Goal: Information Seeking & Learning: Learn about a topic

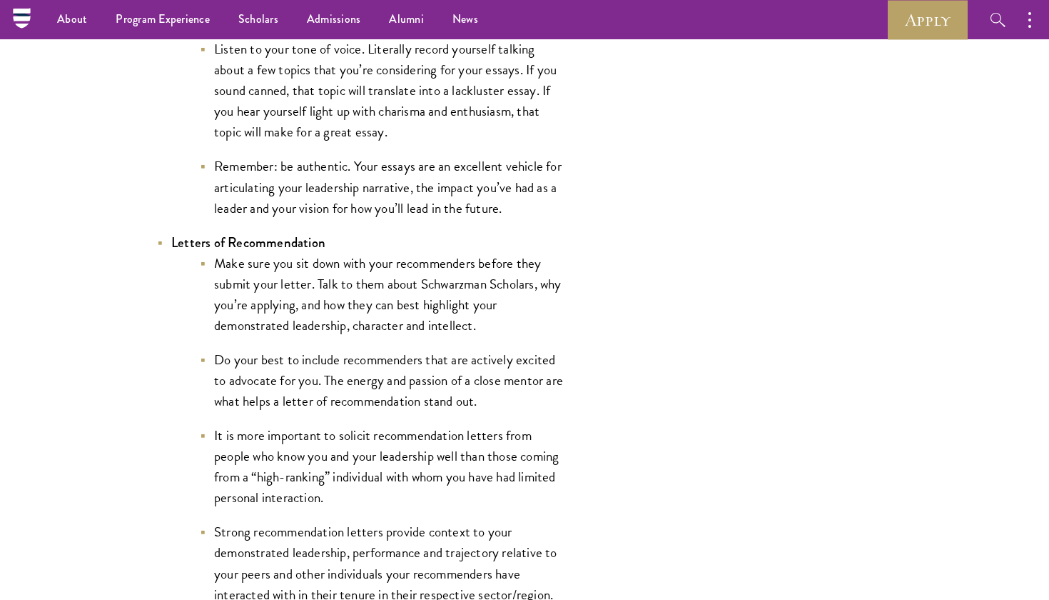
scroll to position [1857, 0]
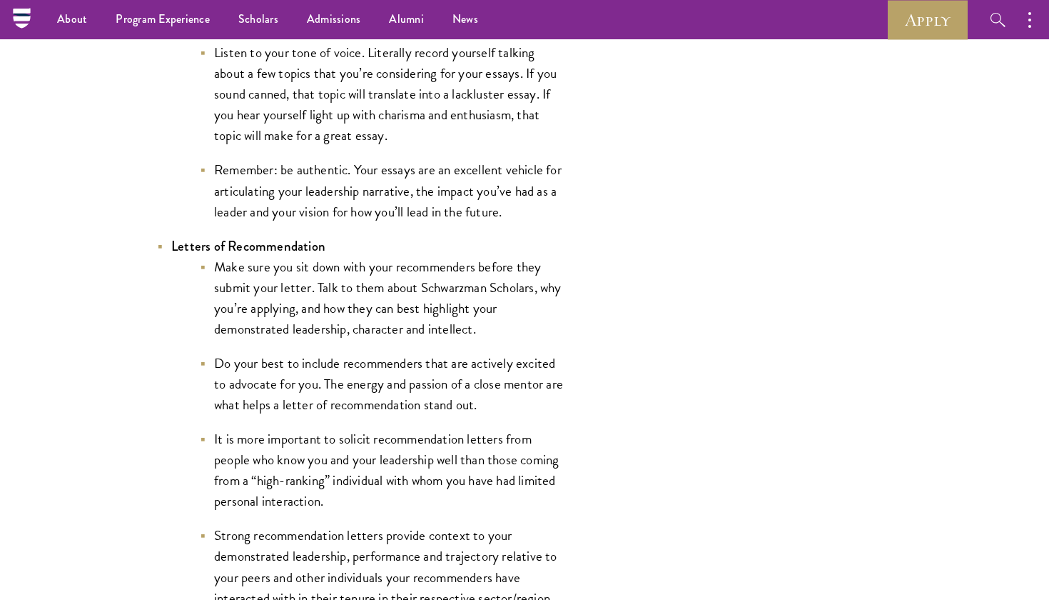
click at [418, 135] on li "Listen to your tone of voice. Literally record yourself talking about a few top…" at bounding box center [382, 94] width 364 height 104
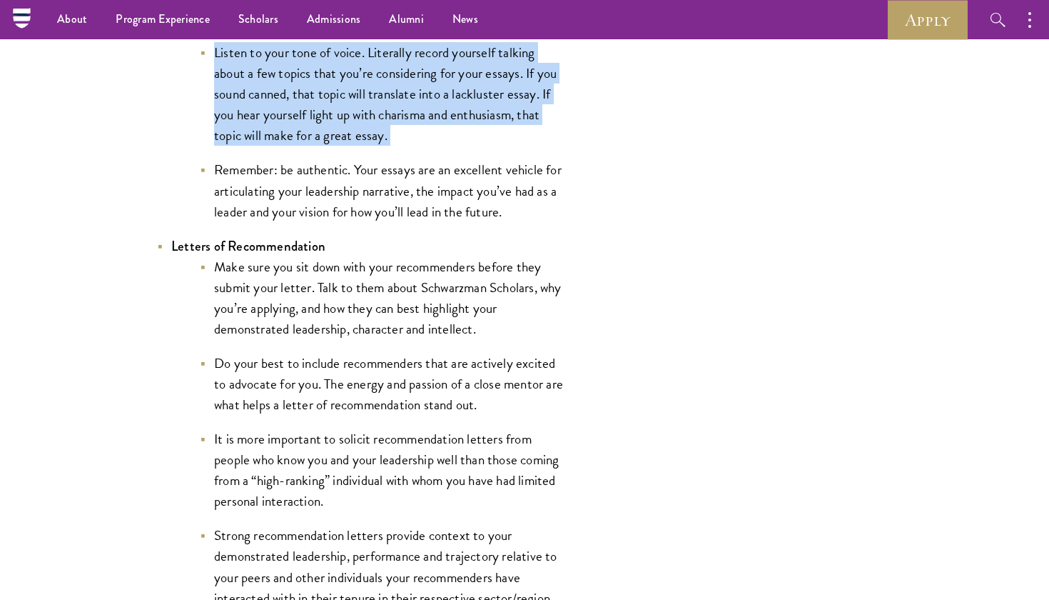
click at [418, 135] on li "Listen to your tone of voice. Literally record yourself talking about a few top…" at bounding box center [382, 94] width 364 height 104
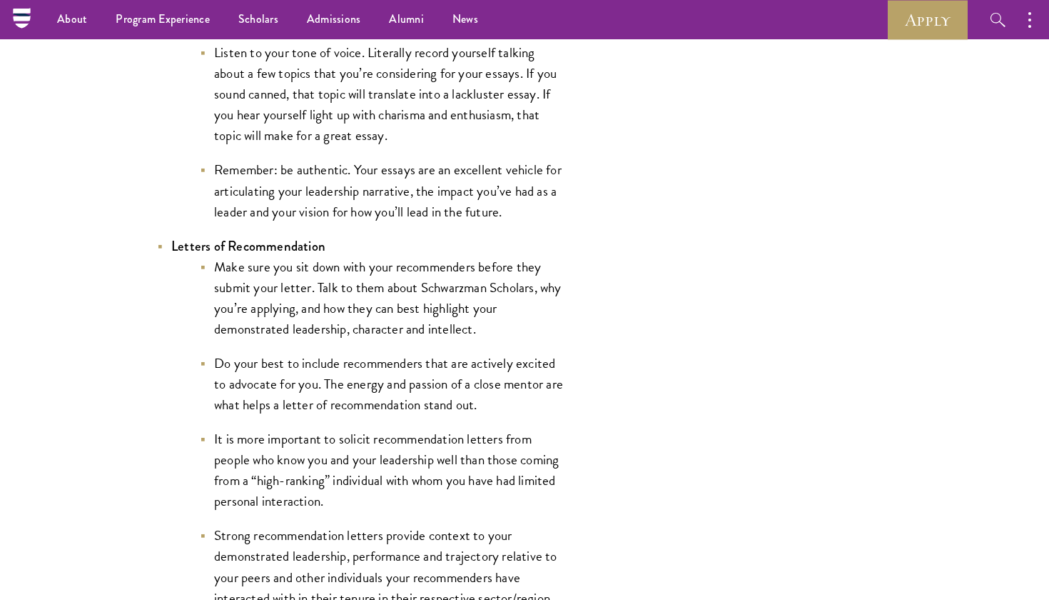
click at [418, 135] on li "Listen to your tone of voice. Literally record yourself talking about a few top…" at bounding box center [382, 94] width 364 height 104
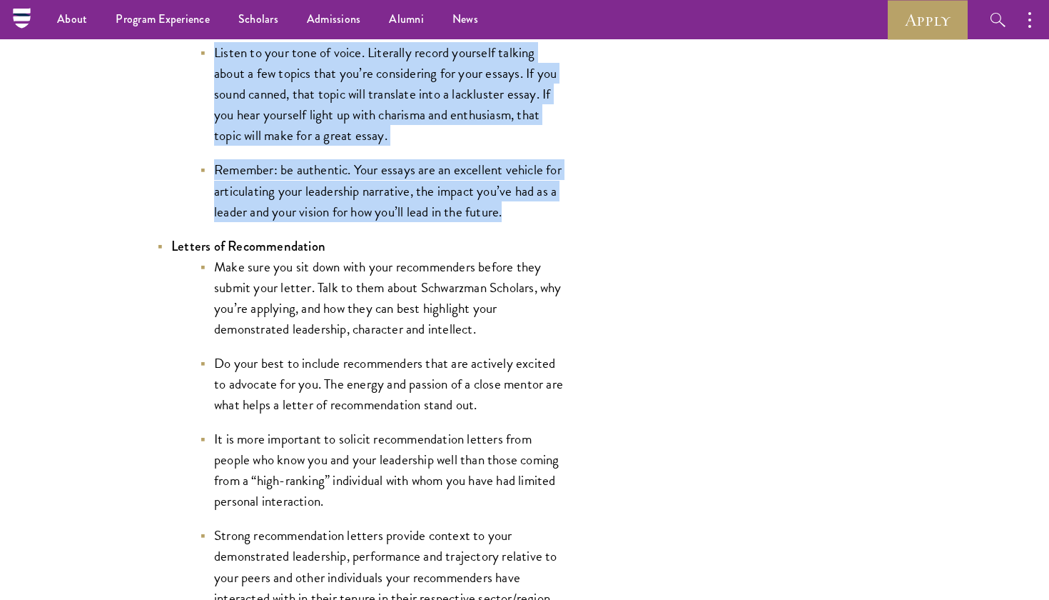
drag, startPoint x: 418, startPoint y: 135, endPoint x: 420, endPoint y: 203, distance: 68.6
click at [420, 203] on li "Remember: be authentic. Your essays are an excellent vehicle for articulating y…" at bounding box center [382, 190] width 364 height 62
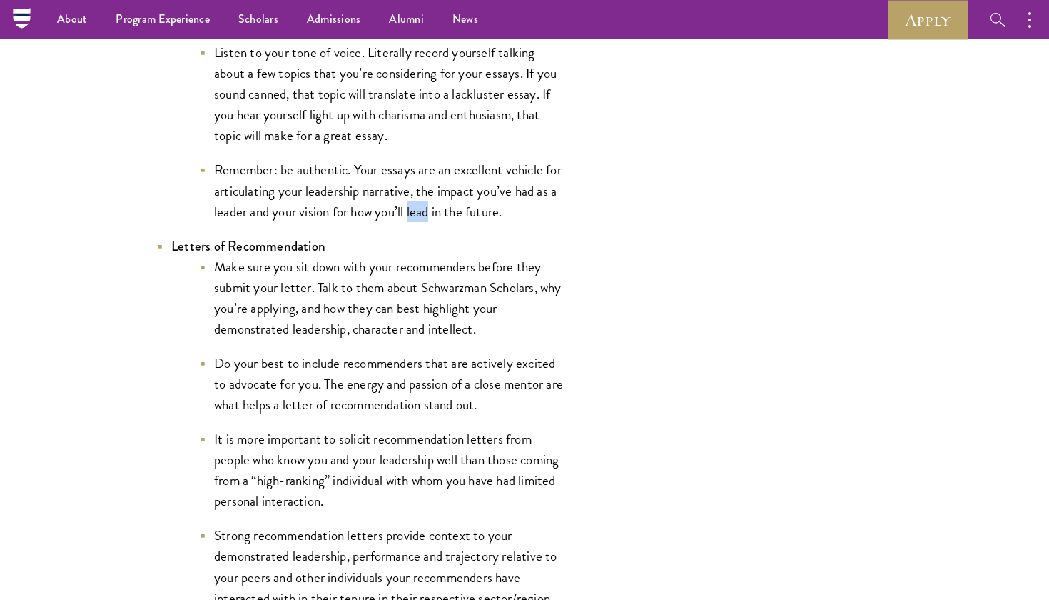
click at [420, 203] on li "Remember: be authentic. Your essays are an excellent vehicle for articulating y…" at bounding box center [382, 190] width 364 height 62
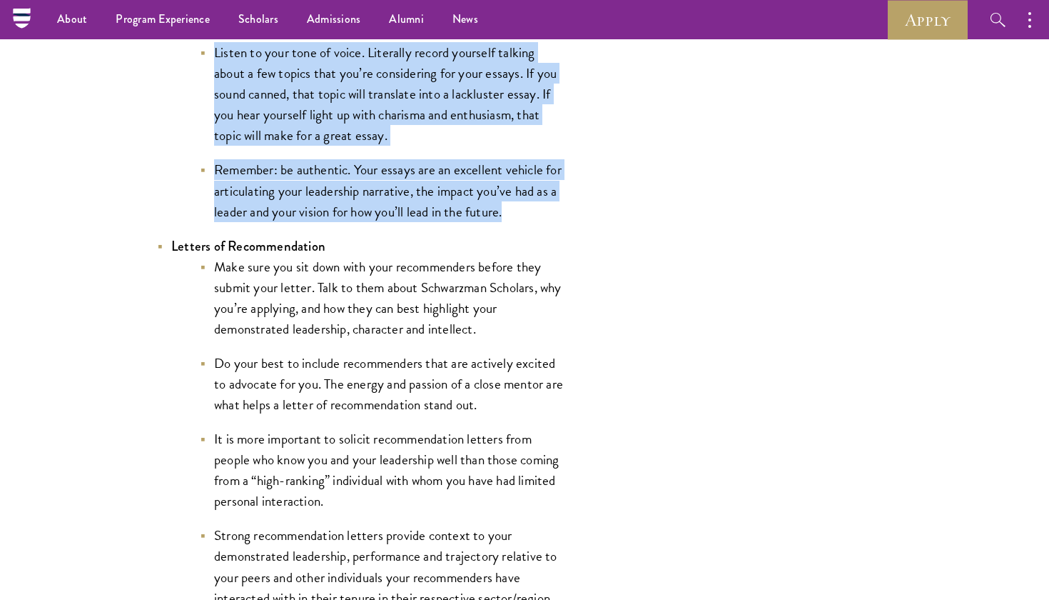
drag, startPoint x: 420, startPoint y: 203, endPoint x: 420, endPoint y: 138, distance: 65.7
click at [420, 138] on li "Listen to your tone of voice. Literally record yourself talking about a few top…" at bounding box center [382, 94] width 364 height 104
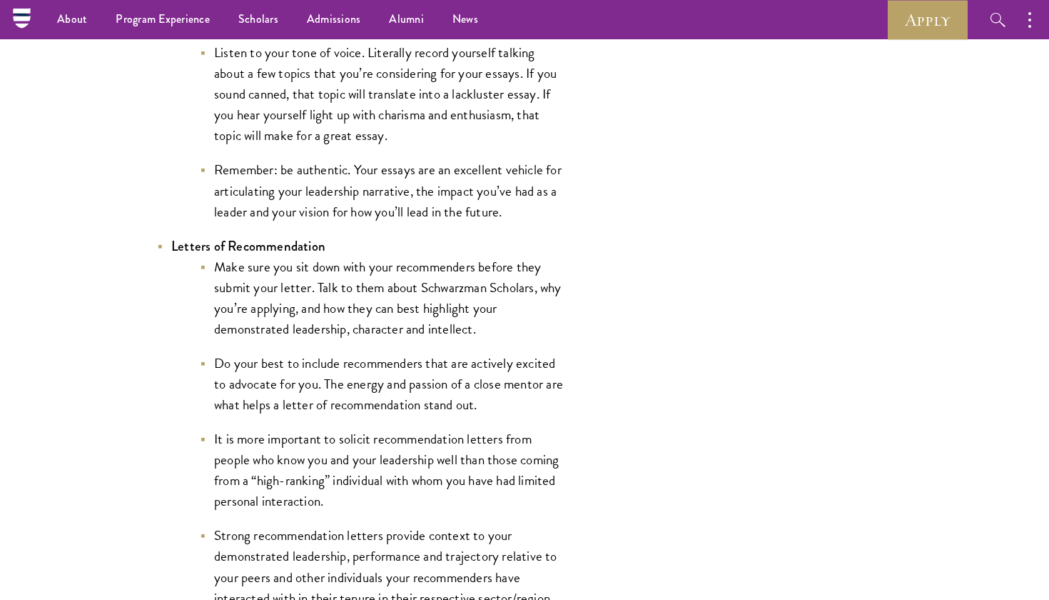
click at [420, 138] on li "Listen to your tone of voice. Literally record yourself talking about a few top…" at bounding box center [382, 94] width 364 height 104
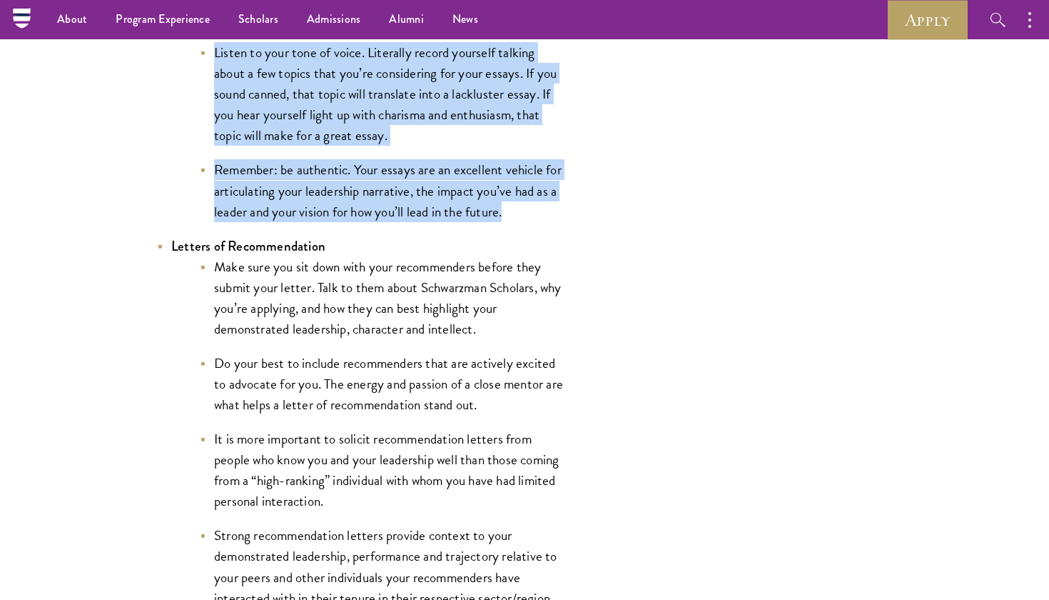
drag, startPoint x: 420, startPoint y: 138, endPoint x: 456, endPoint y: 208, distance: 78.5
click at [492, 218] on li "Remember: be authentic. Your essays are an excellent vehicle for articulating y…" at bounding box center [382, 190] width 364 height 62
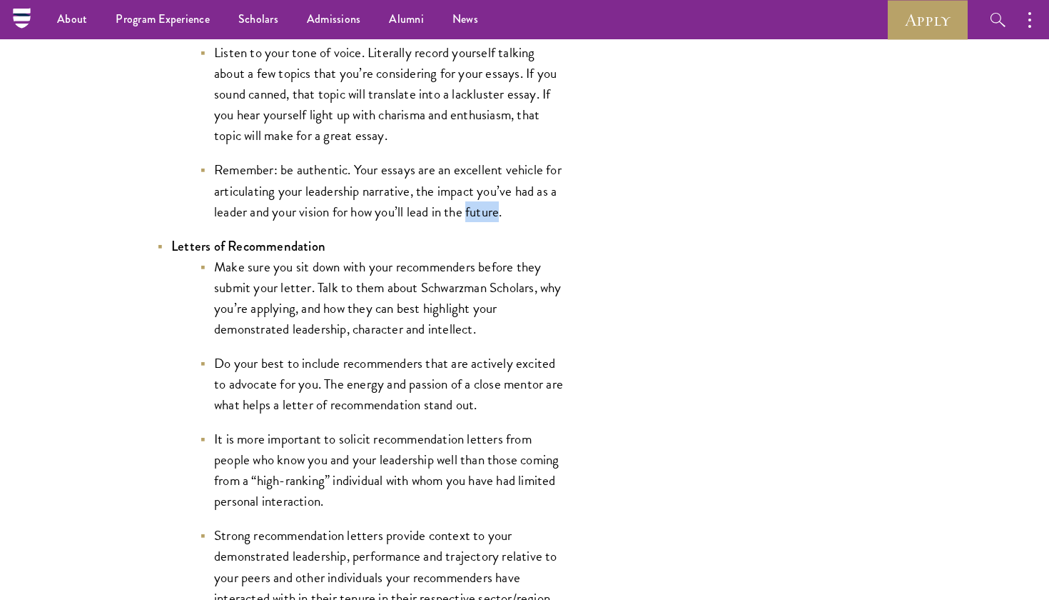
click at [492, 218] on li "Remember: be authentic. Your essays are an excellent vehicle for articulating y…" at bounding box center [382, 190] width 364 height 62
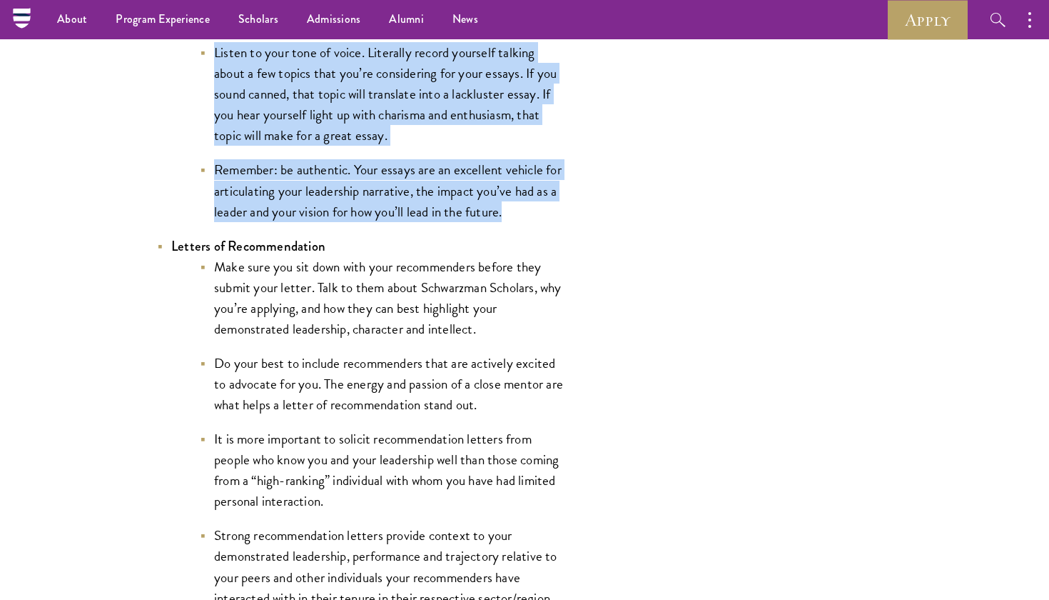
drag, startPoint x: 492, startPoint y: 218, endPoint x: 448, endPoint y: 119, distance: 108.4
click at [449, 119] on li "Listen to your tone of voice. Literally record yourself talking about a few top…" at bounding box center [382, 94] width 364 height 104
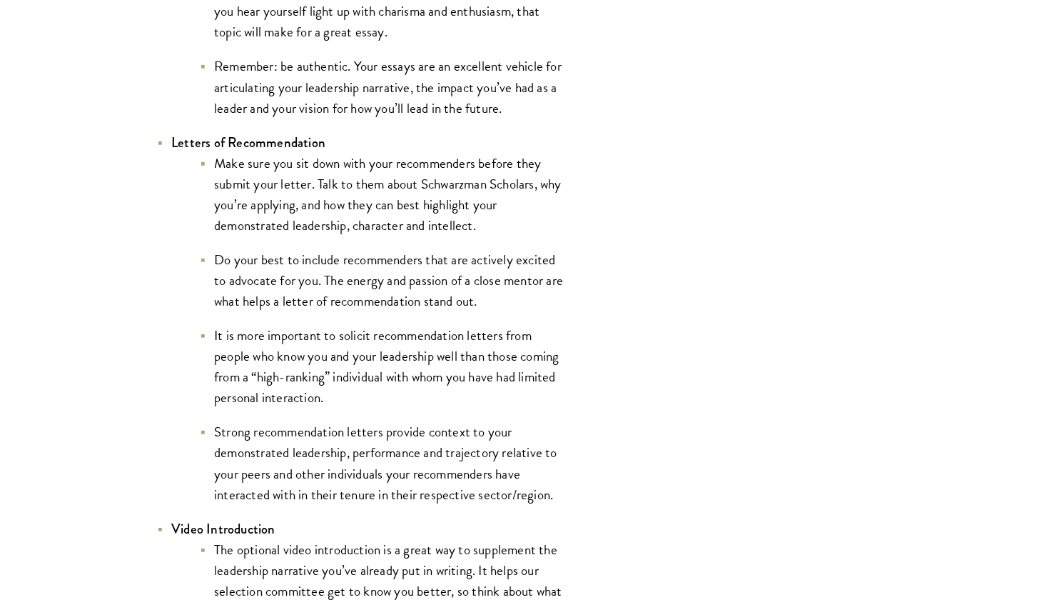
scroll to position [1982, 0]
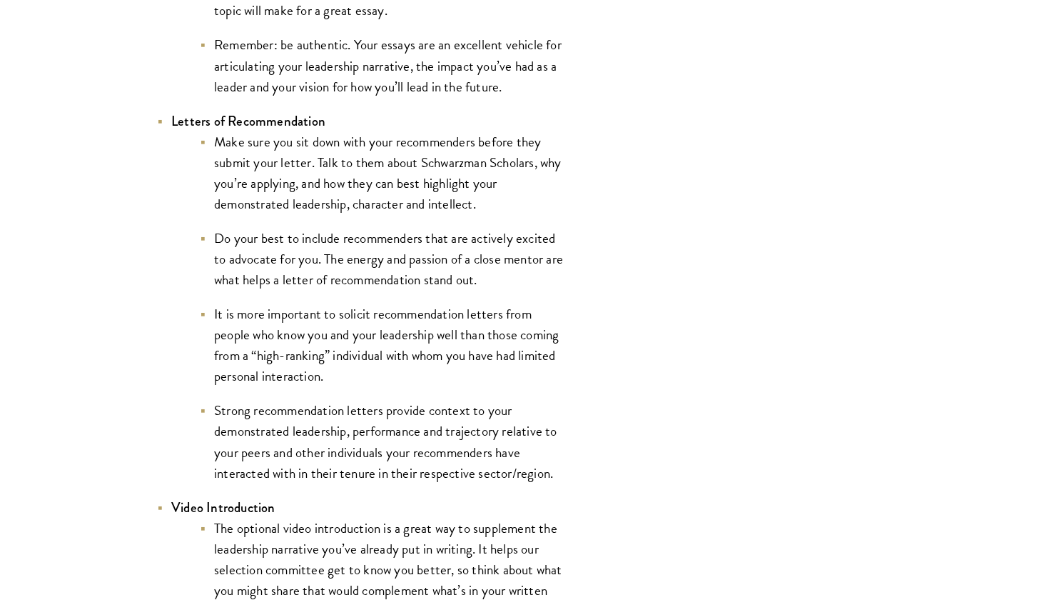
click at [179, 153] on ul "Make sure you sit down with your recommenders before they submit your letter. T…" at bounding box center [367, 307] width 393 height 352
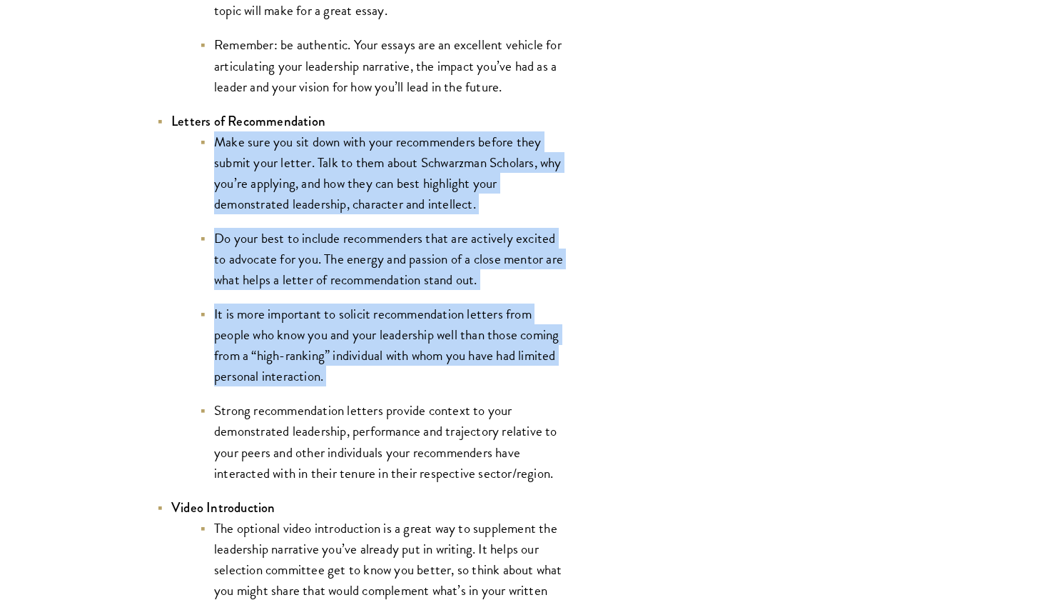
drag, startPoint x: 179, startPoint y: 153, endPoint x: 296, endPoint y: 346, distance: 225.8
click at [296, 346] on ul "Make sure you sit down with your recommenders before they submit your letter. T…" at bounding box center [367, 307] width 393 height 352
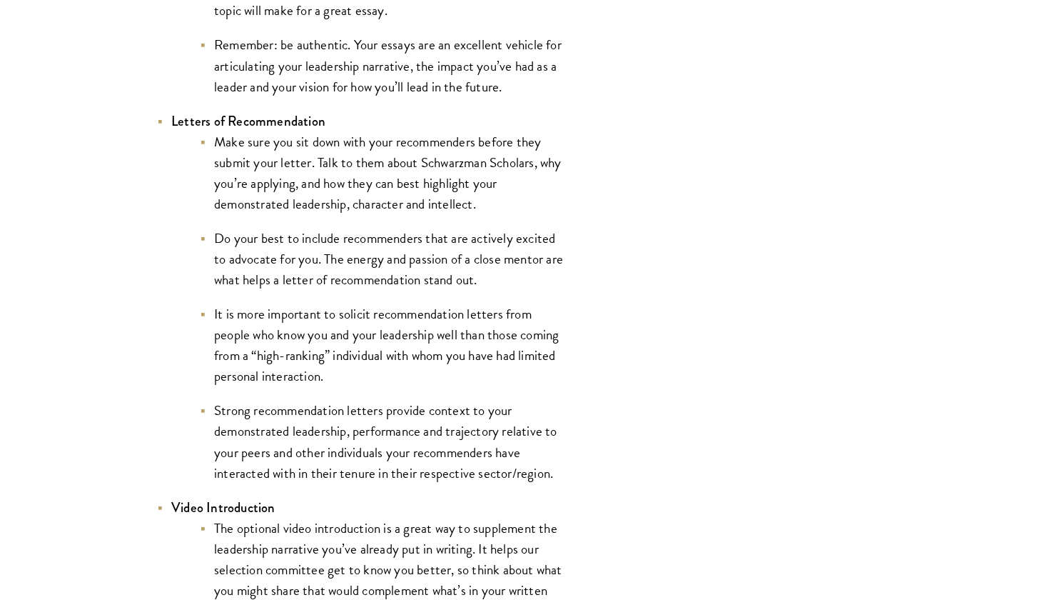
click at [184, 413] on ul "Make sure you sit down with your recommenders before they submit your letter. T…" at bounding box center [367, 307] width 393 height 352
click at [186, 410] on ul "Make sure you sit down with your recommenders before they submit your letter. T…" at bounding box center [367, 307] width 393 height 352
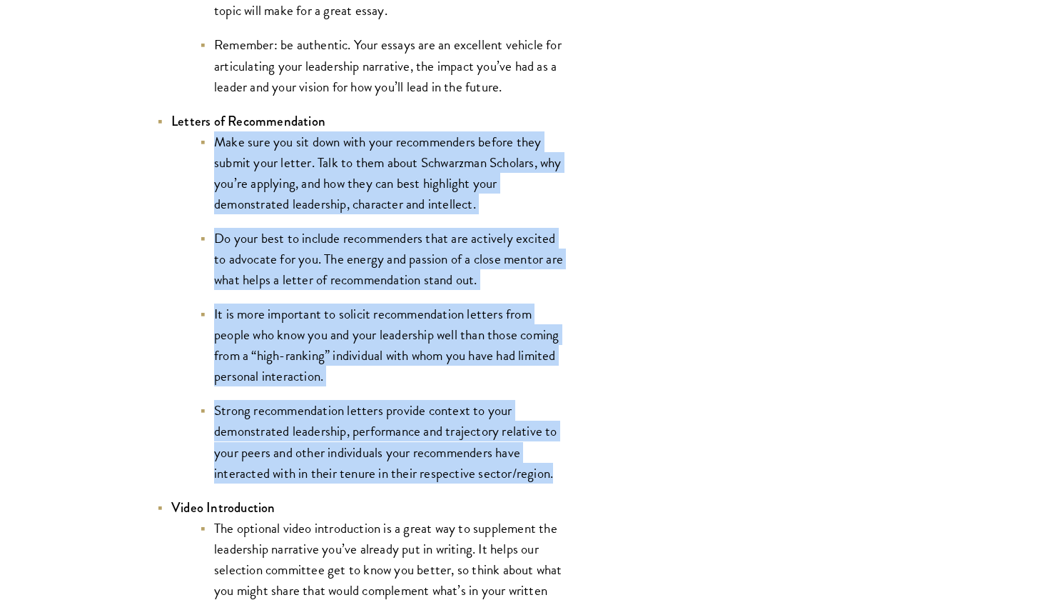
drag, startPoint x: 186, startPoint y: 410, endPoint x: 165, endPoint y: 185, distance: 225.9
click at [165, 185] on li "Letters of Recommendation Make sure you sit down with your recommenders before …" at bounding box center [360, 297] width 407 height 373
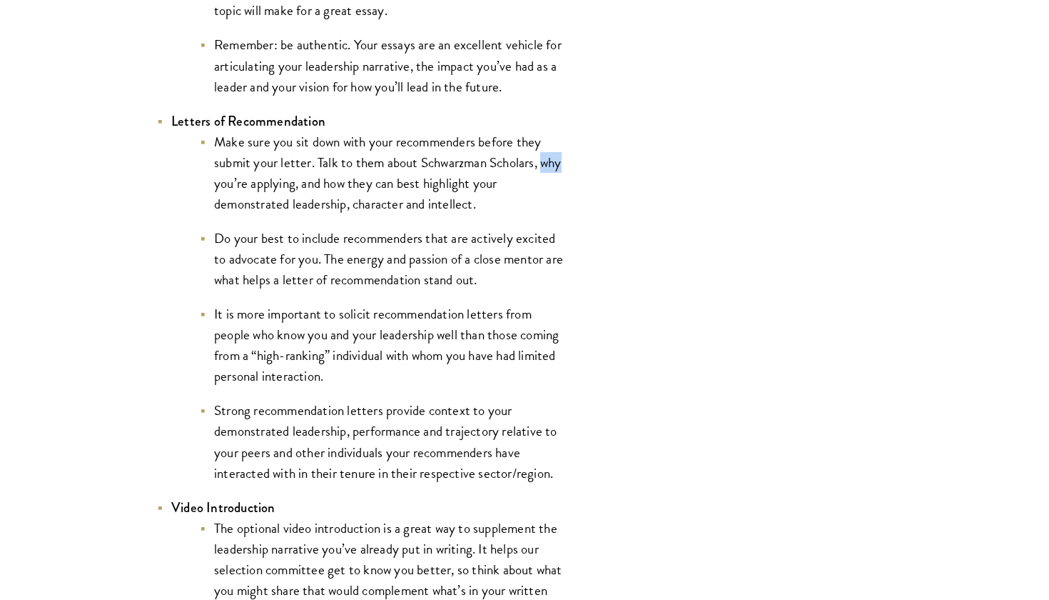
click at [165, 185] on li "Letters of Recommendation Make sure you sit down with your recommenders before …" at bounding box center [360, 297] width 407 height 373
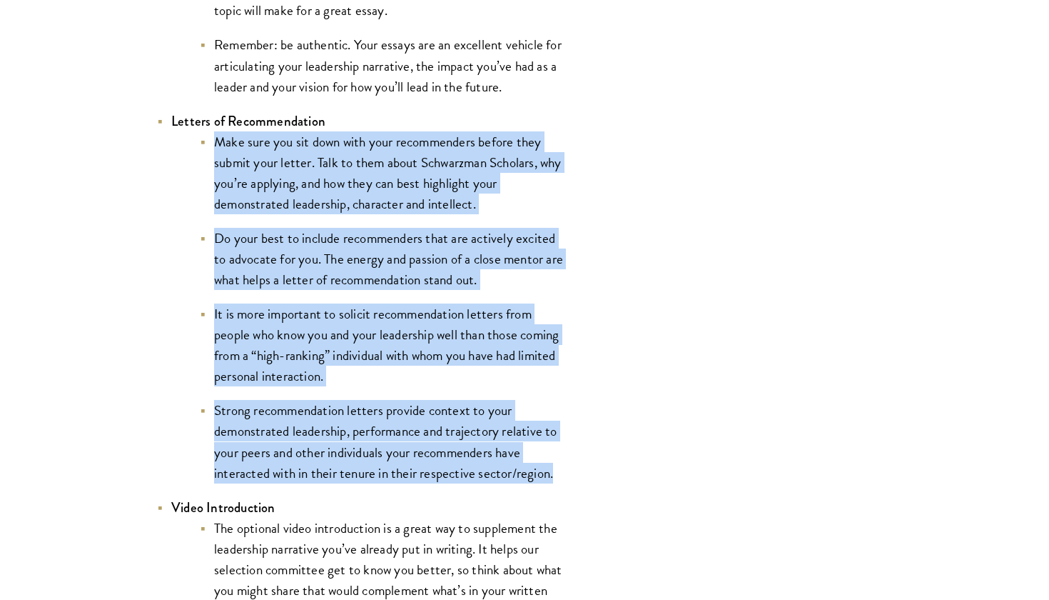
drag, startPoint x: 165, startPoint y: 185, endPoint x: 204, endPoint y: 435, distance: 252.9
click at [204, 435] on li "Letters of Recommendation Make sure you sit down with your recommenders before …" at bounding box center [360, 297] width 407 height 373
click at [204, 435] on li "Strong recommendation letters provide context to your demonstrated leadership, …" at bounding box center [382, 441] width 364 height 83
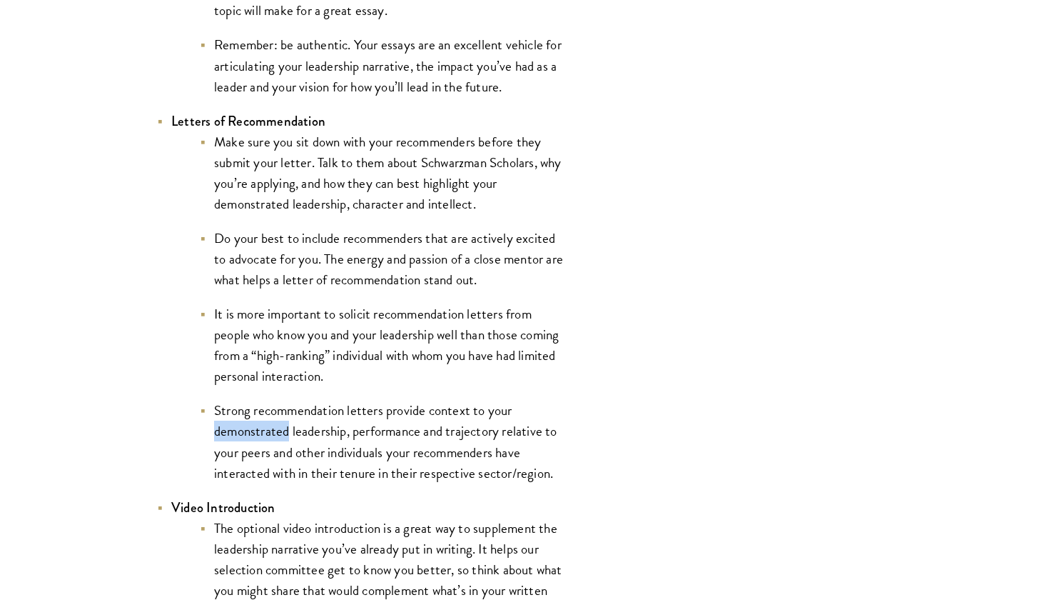
click at [204, 435] on li "Strong recommendation letters provide context to your demonstrated leadership, …" at bounding box center [382, 441] width 364 height 83
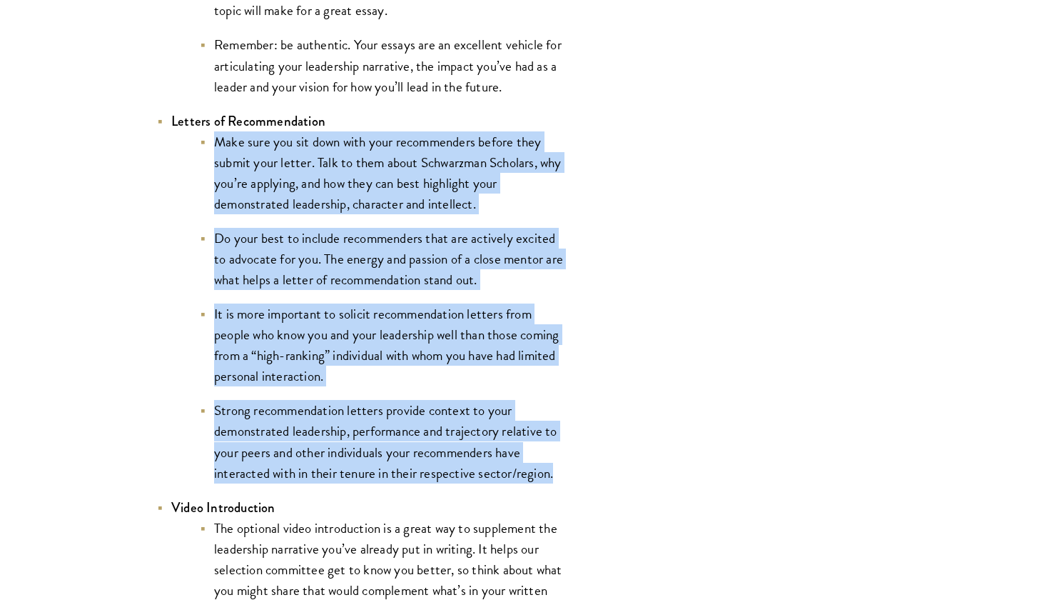
drag, startPoint x: 204, startPoint y: 435, endPoint x: 198, endPoint y: 182, distance: 252.8
click at [198, 182] on ul "Make sure you sit down with your recommenders before they submit your letter. T…" at bounding box center [367, 307] width 393 height 352
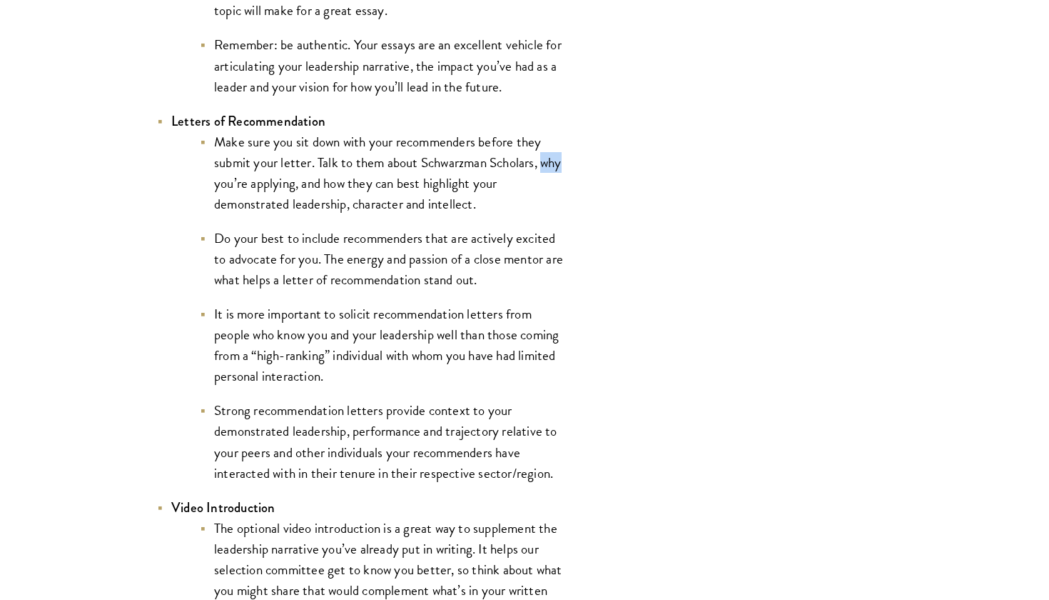
click at [198, 182] on ul "Make sure you sit down with your recommenders before they submit your letter. T…" at bounding box center [367, 307] width 393 height 352
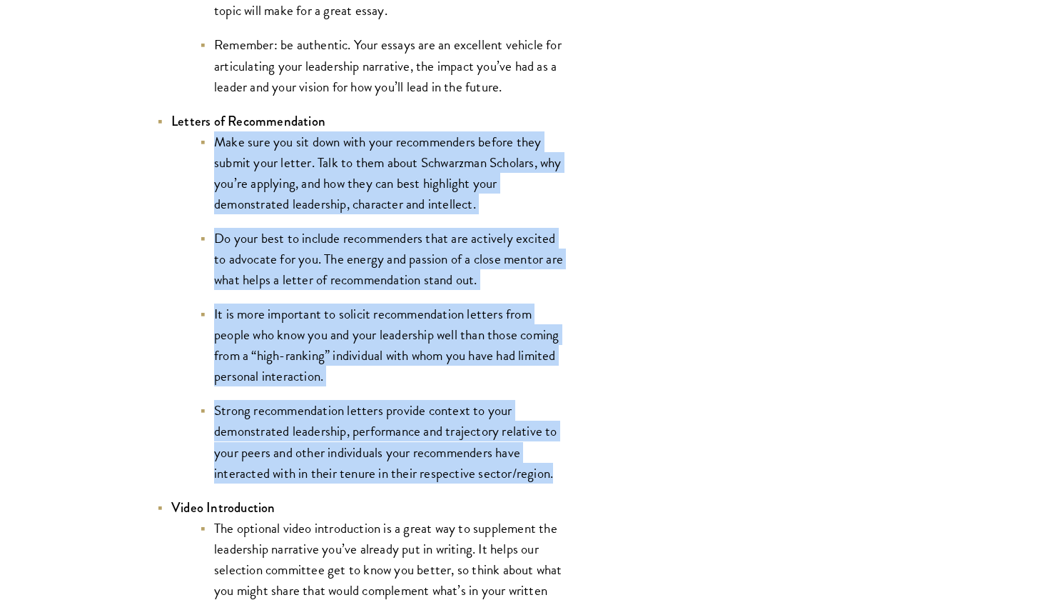
drag, startPoint x: 198, startPoint y: 182, endPoint x: 220, endPoint y: 426, distance: 245.1
click at [220, 426] on ul "Make sure you sit down with your recommenders before they submit your letter. T…" at bounding box center [367, 307] width 393 height 352
click at [177, 414] on ul "Make sure you sit down with your recommenders before they submit your letter. T…" at bounding box center [367, 307] width 393 height 352
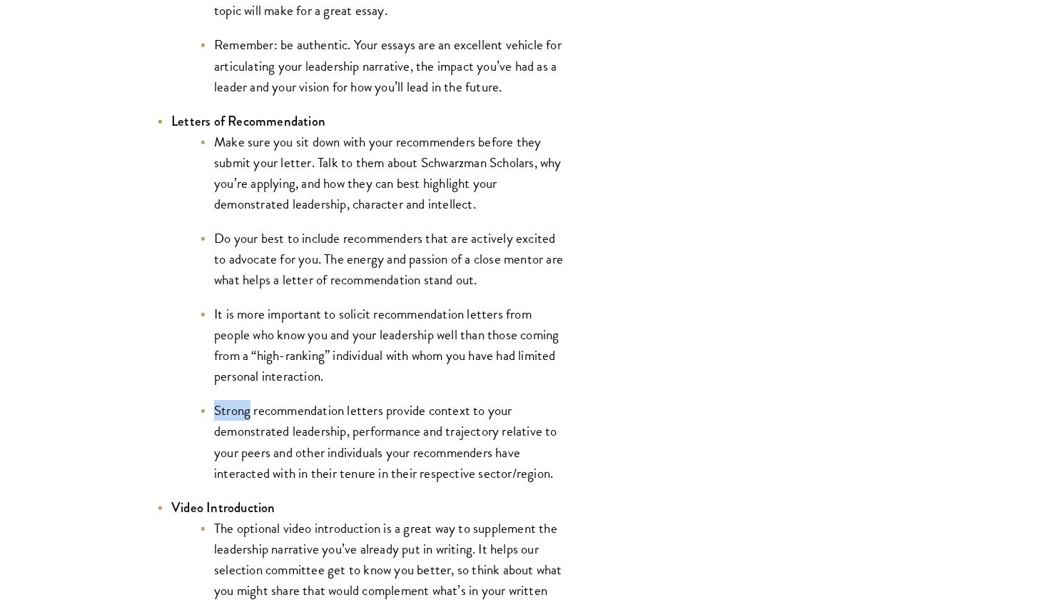
click at [177, 414] on ul "Make sure you sit down with your recommenders before they submit your letter. T…" at bounding box center [367, 307] width 393 height 352
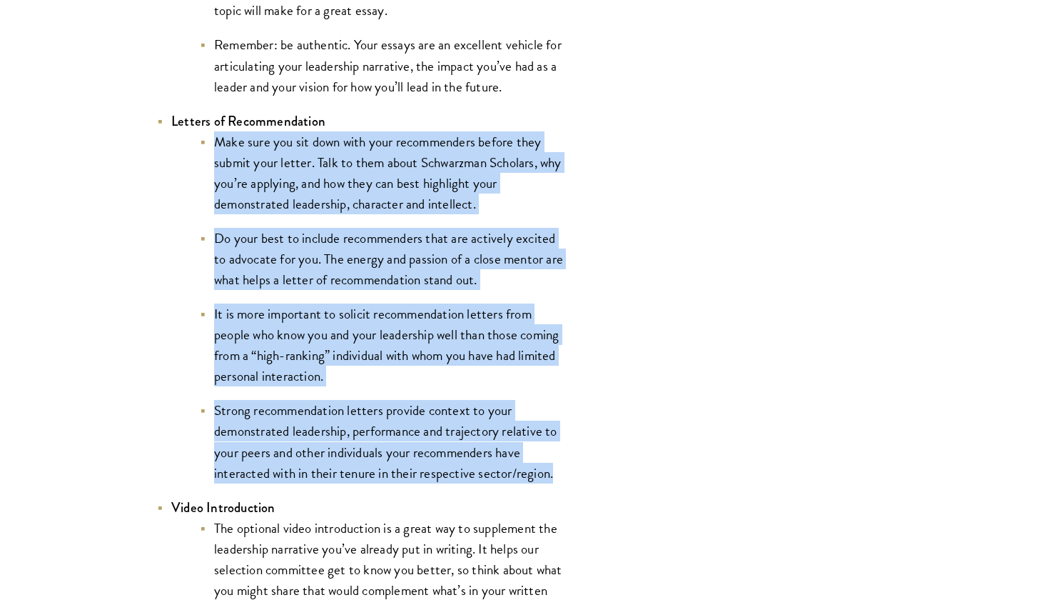
drag, startPoint x: 177, startPoint y: 414, endPoint x: 190, endPoint y: 156, distance: 258.0
click at [190, 156] on ul "Make sure you sit down with your recommenders before they submit your letter. T…" at bounding box center [367, 307] width 393 height 352
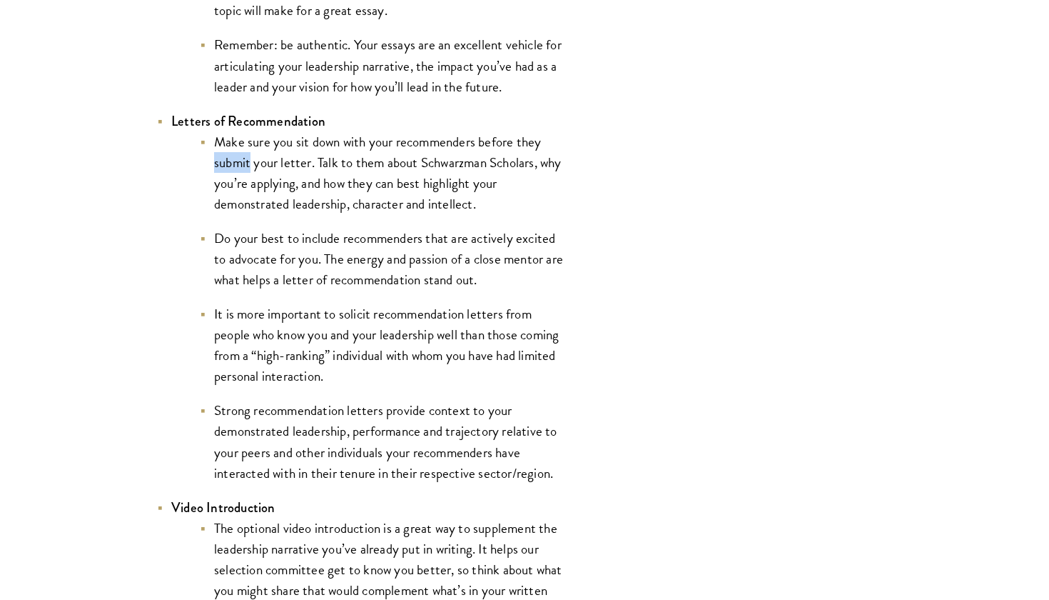
click at [190, 156] on ul "Make sure you sit down with your recommenders before they submit your letter. T…" at bounding box center [367, 307] width 393 height 352
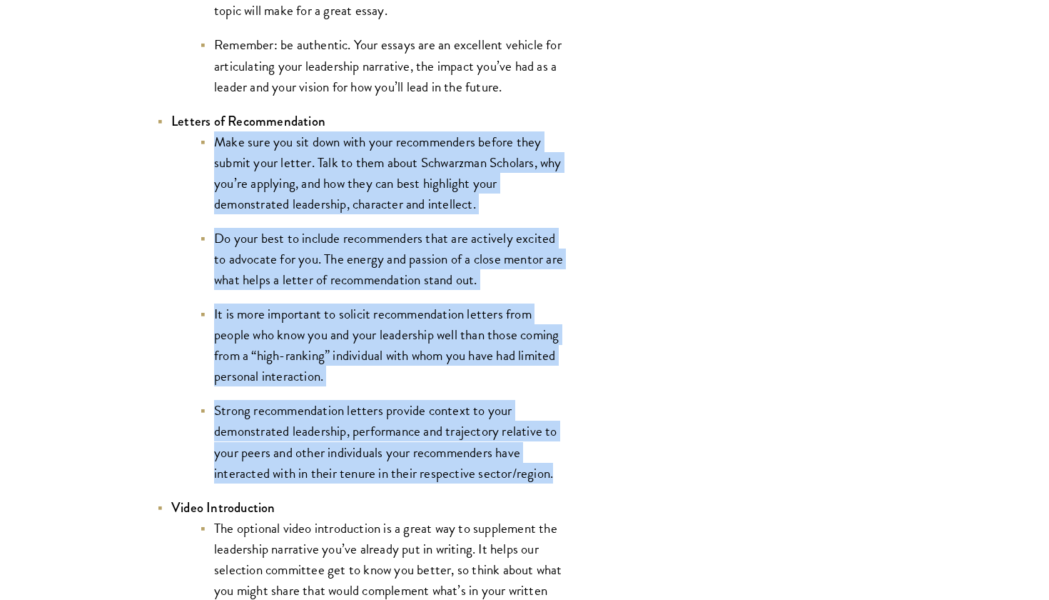
drag, startPoint x: 190, startPoint y: 156, endPoint x: 210, endPoint y: 438, distance: 282.7
click at [210, 438] on ul "Make sure you sit down with your recommenders before they submit your letter. T…" at bounding box center [367, 307] width 393 height 352
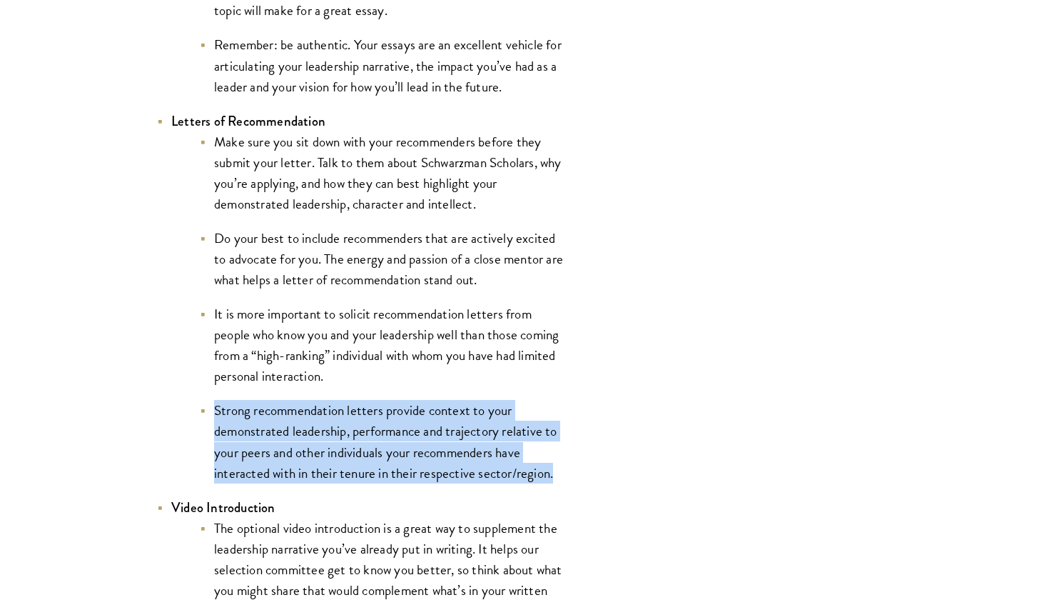
click at [197, 433] on ul "Make sure you sit down with your recommenders before they submit your letter. T…" at bounding box center [367, 307] width 393 height 352
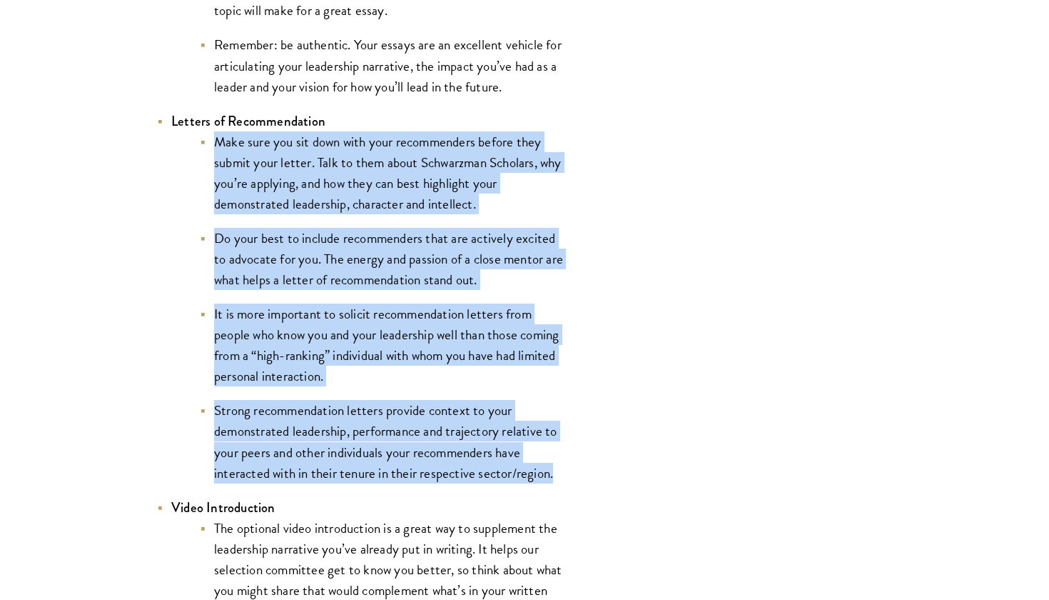
drag, startPoint x: 197, startPoint y: 433, endPoint x: 194, endPoint y: 188, distance: 244.9
click at [194, 188] on ul "Make sure you sit down with your recommenders before they submit your letter. T…" at bounding box center [367, 307] width 393 height 352
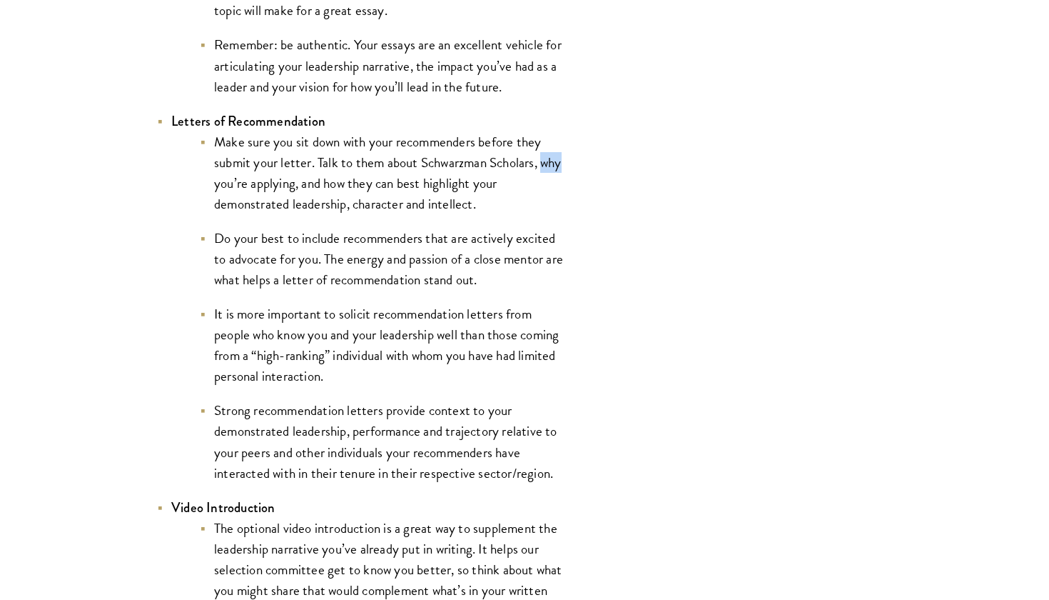
click at [194, 188] on ul "Make sure you sit down with your recommenders before they submit your letter. T…" at bounding box center [367, 307] width 393 height 352
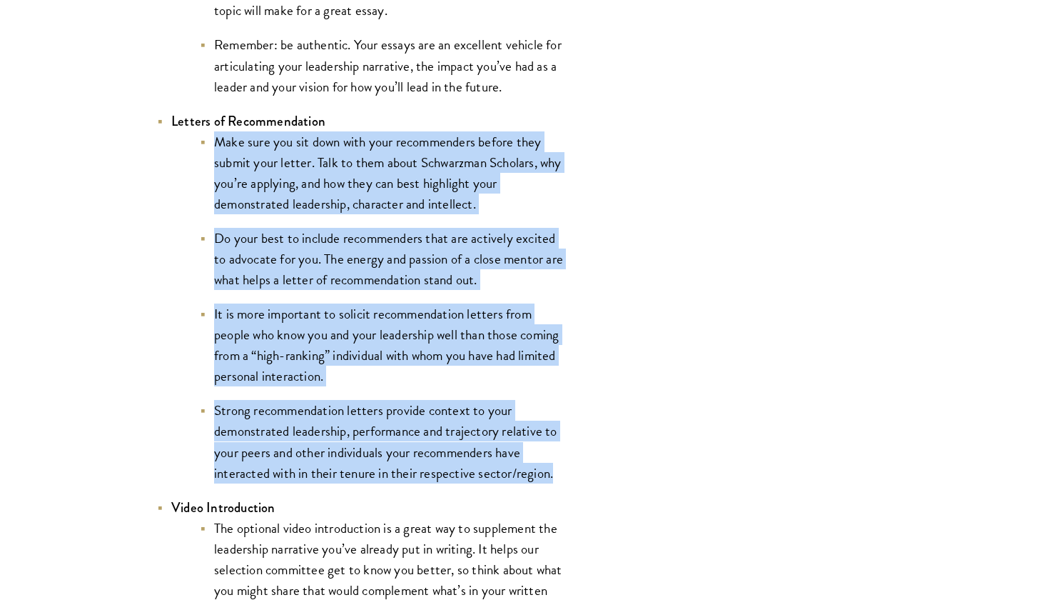
drag, startPoint x: 194, startPoint y: 188, endPoint x: 190, endPoint y: 444, distance: 256.3
click at [190, 444] on ul "Make sure you sit down with your recommenders before they submit your letter. T…" at bounding box center [367, 307] width 393 height 352
click at [173, 432] on ul "Make sure you sit down with your recommenders before they submit your letter. T…" at bounding box center [367, 307] width 393 height 352
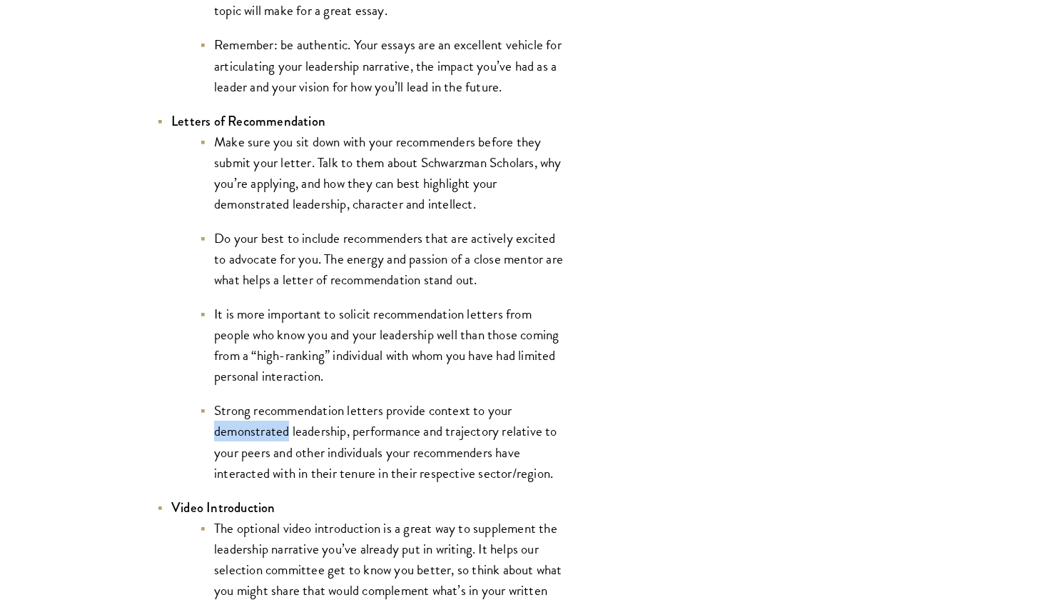
click at [173, 432] on ul "Make sure you sit down with your recommenders before they submit your letter. T…" at bounding box center [367, 307] width 393 height 352
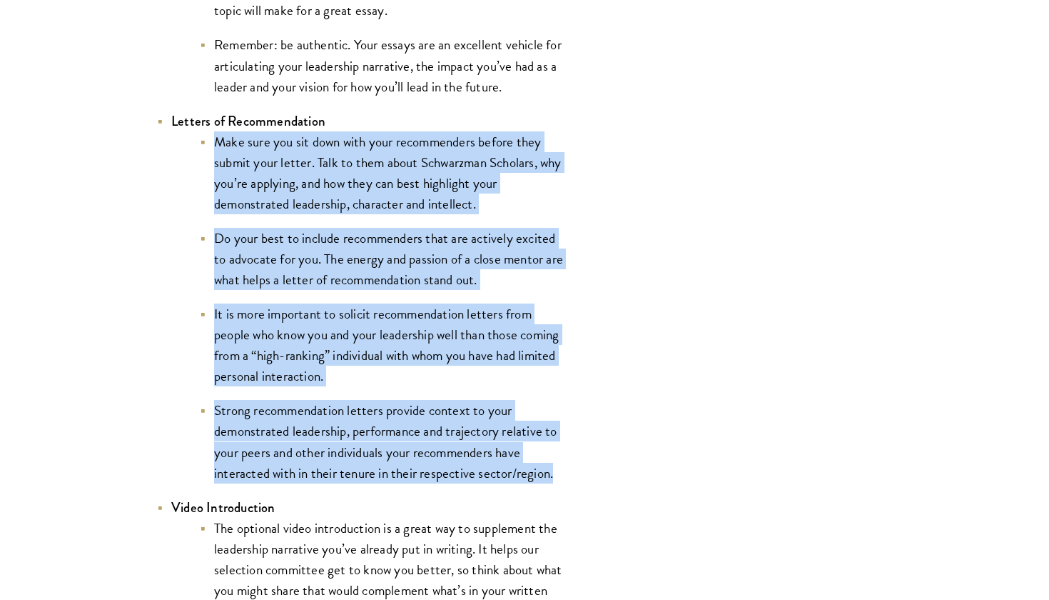
drag, startPoint x: 173, startPoint y: 432, endPoint x: 156, endPoint y: 163, distance: 269.7
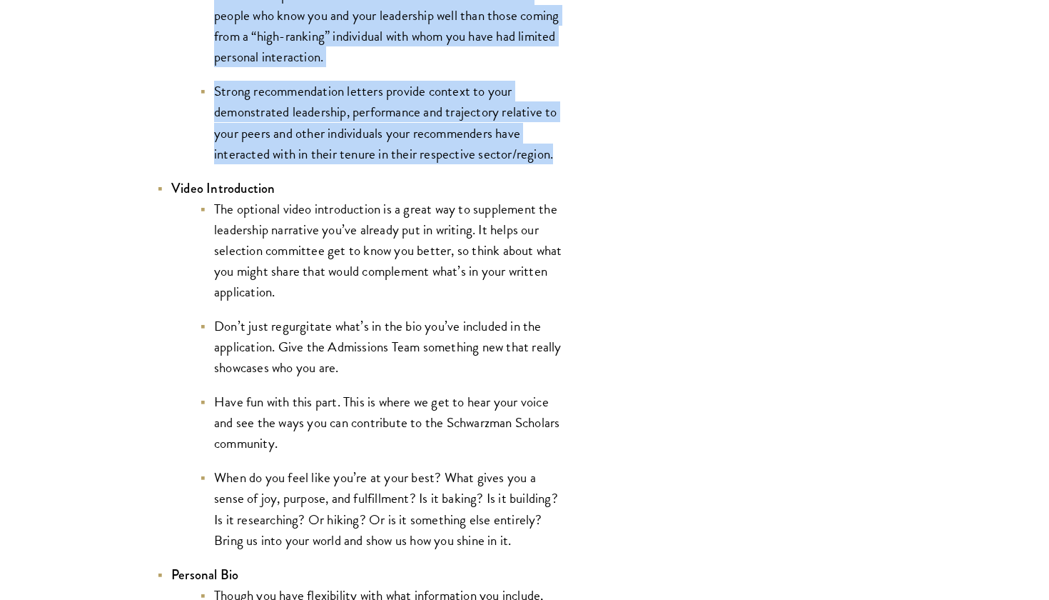
scroll to position [2324, 0]
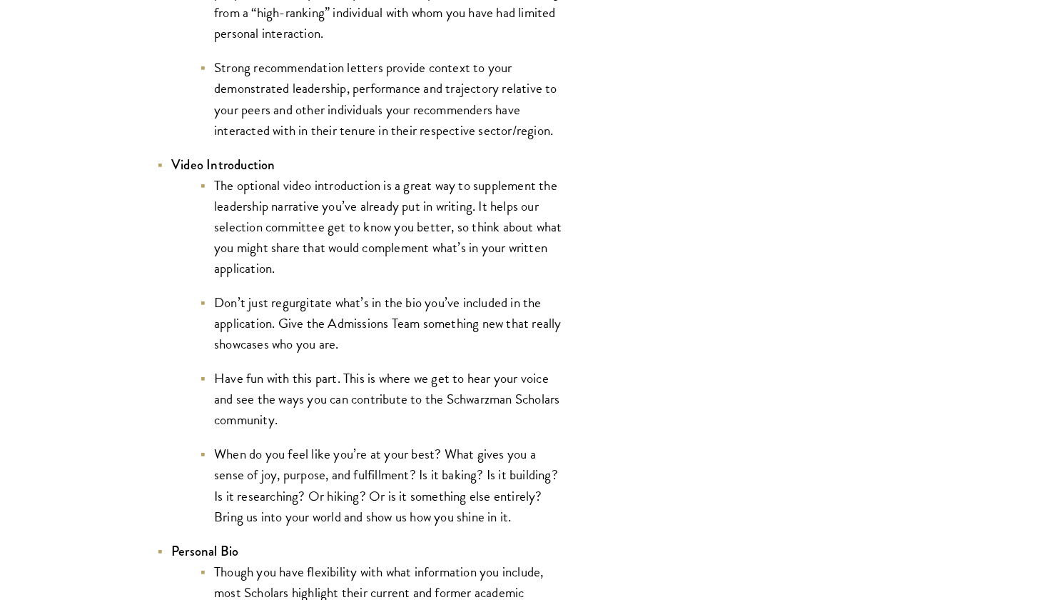
click at [158, 198] on li "Video Introduction The optional video introduction is a great way to supplement…" at bounding box center [360, 340] width 407 height 373
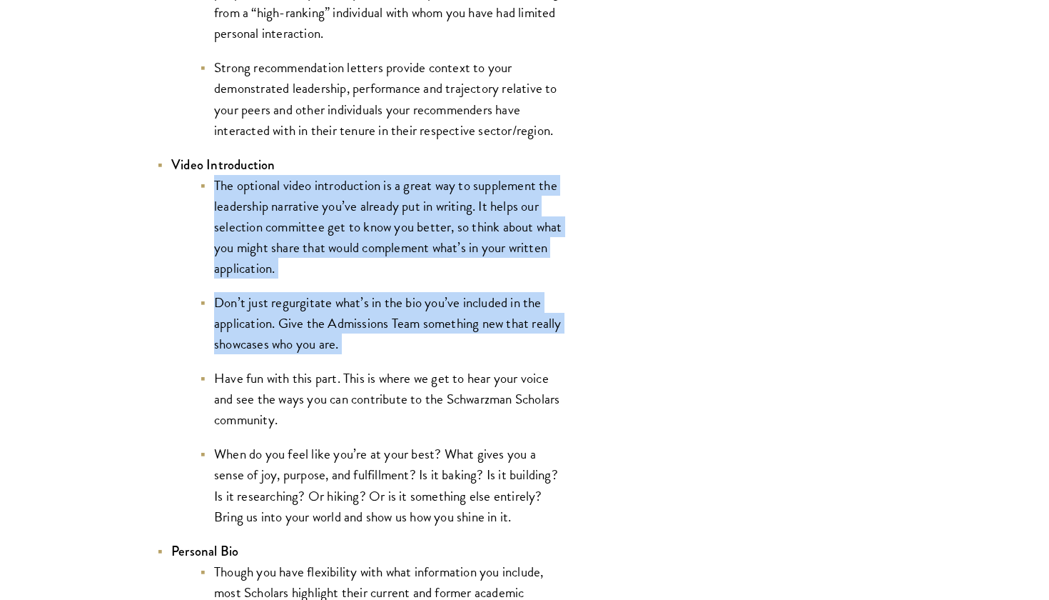
drag, startPoint x: 158, startPoint y: 198, endPoint x: 189, endPoint y: 326, distance: 131.6
click at [189, 326] on li "Video Introduction The optional video introduction is a great way to supplement…" at bounding box center [360, 340] width 407 height 373
click at [183, 325] on ul "The optional video introduction is a great way to supplement the leadership nar…" at bounding box center [367, 351] width 393 height 352
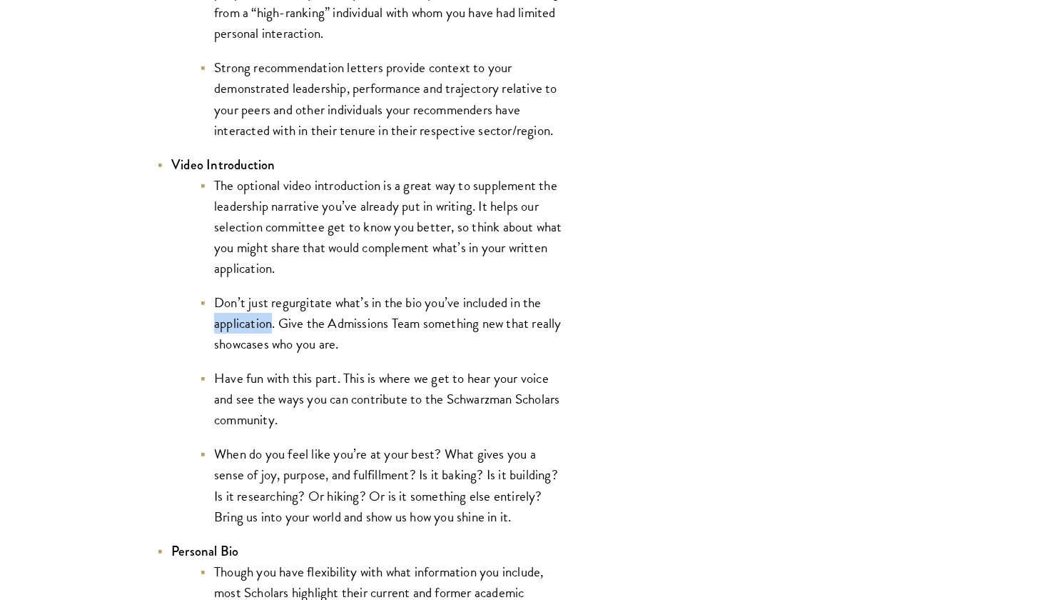
drag, startPoint x: 183, startPoint y: 325, endPoint x: 181, endPoint y: 313, distance: 11.5
click at [181, 314] on ul "The optional video introduction is a great way to supplement the leadership nar…" at bounding box center [367, 351] width 393 height 352
click at [181, 313] on ul "The optional video introduction is a great way to supplement the leadership nar…" at bounding box center [367, 351] width 393 height 352
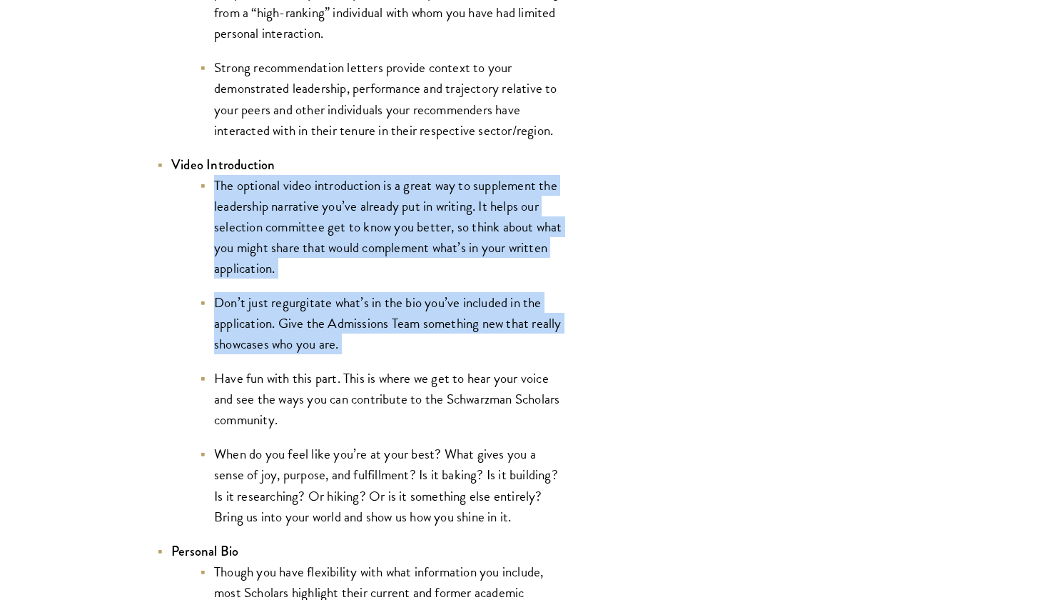
drag, startPoint x: 181, startPoint y: 313, endPoint x: 183, endPoint y: 212, distance: 101.4
click at [183, 212] on ul "The optional video introduction is a great way to supplement the leadership nar…" at bounding box center [367, 351] width 393 height 352
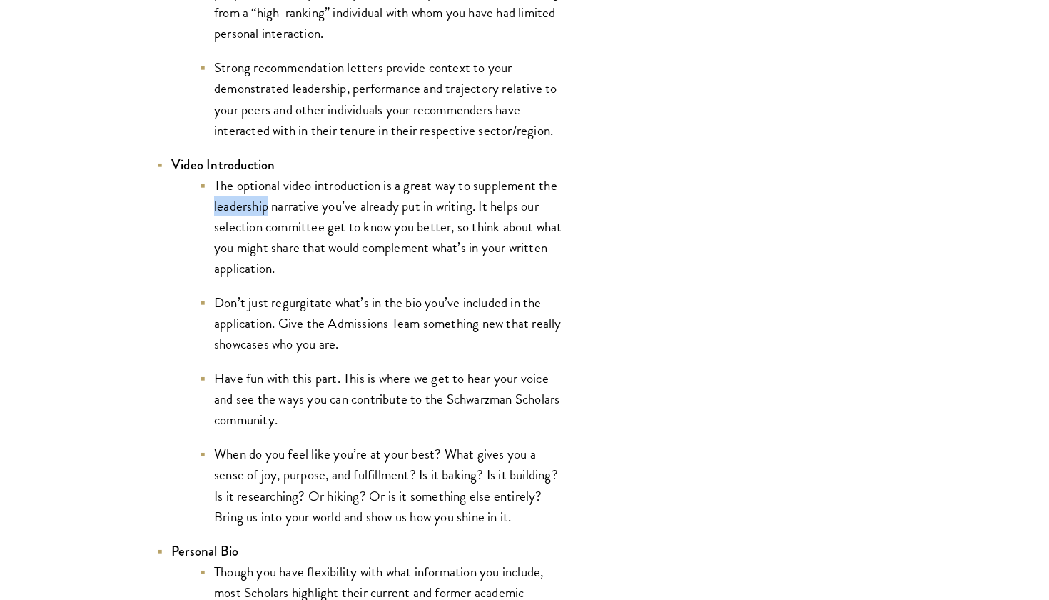
click at [183, 212] on ul "The optional video introduction is a great way to supplement the leadership nar…" at bounding box center [367, 351] width 393 height 352
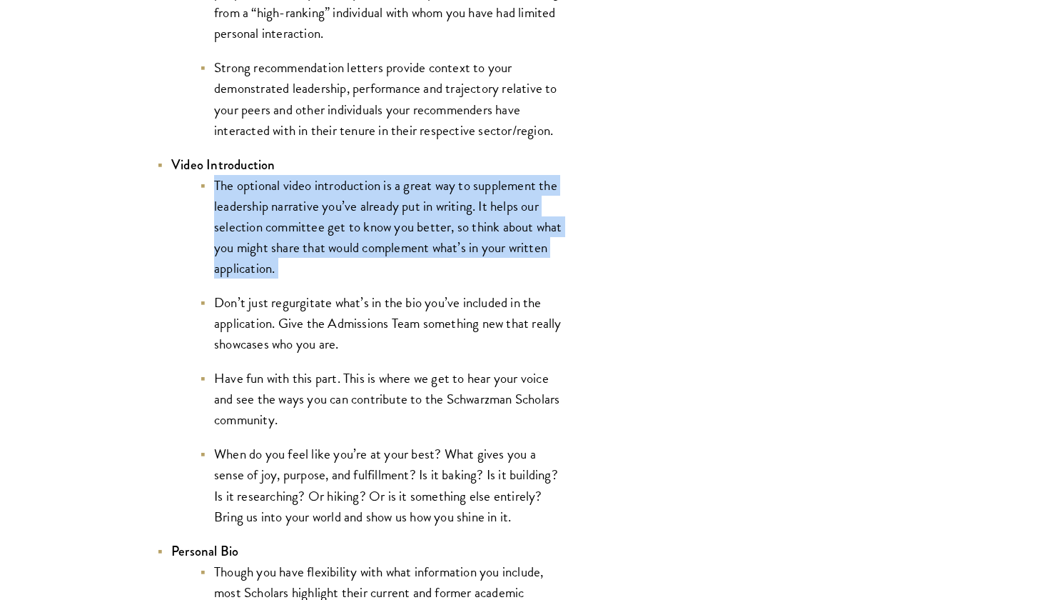
click at [183, 212] on ul "The optional video introduction is a great way to supplement the leadership nar…" at bounding box center [367, 351] width 393 height 352
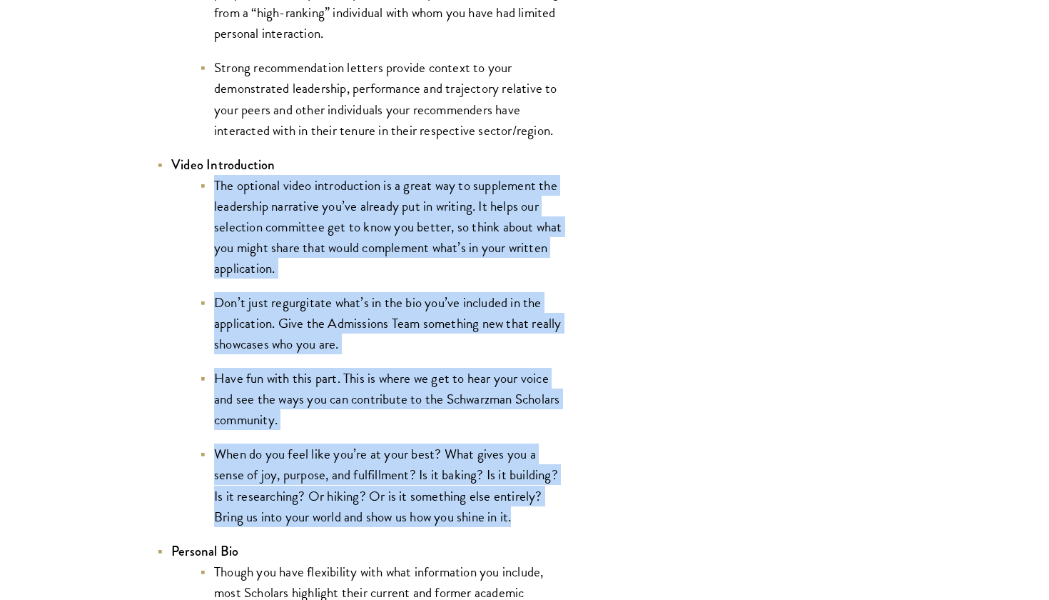
drag, startPoint x: 183, startPoint y: 212, endPoint x: 221, endPoint y: 480, distance: 270.3
click at [221, 480] on ul "The optional video introduction is a great way to supplement the leadership nar…" at bounding box center [367, 351] width 393 height 352
click at [185, 477] on ul "The optional video introduction is a great way to supplement the leadership nar…" at bounding box center [367, 351] width 393 height 352
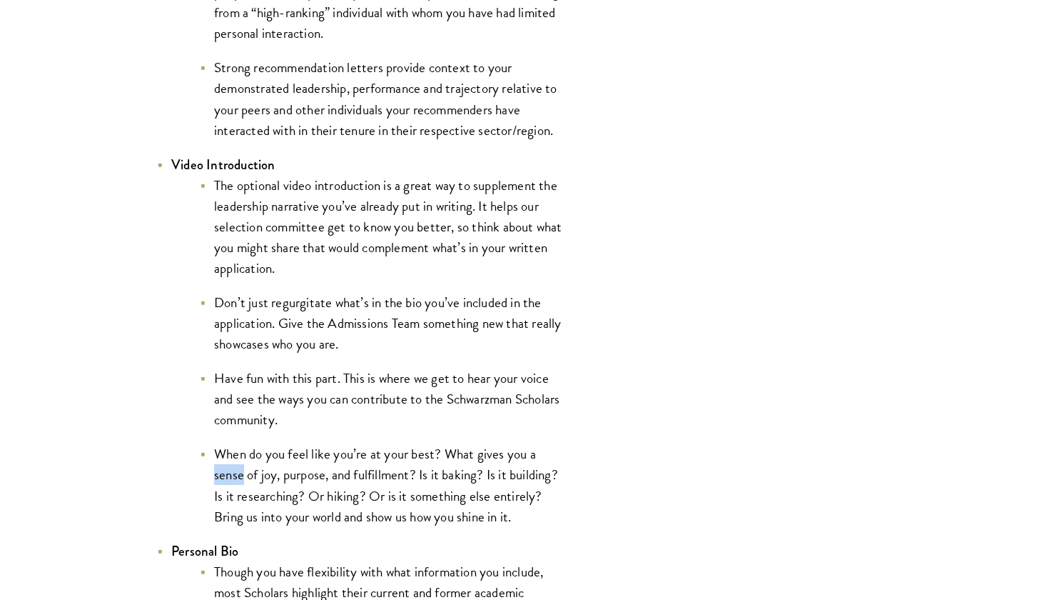
click at [185, 477] on ul "The optional video introduction is a great way to supplement the leadership nar…" at bounding box center [367, 351] width 393 height 352
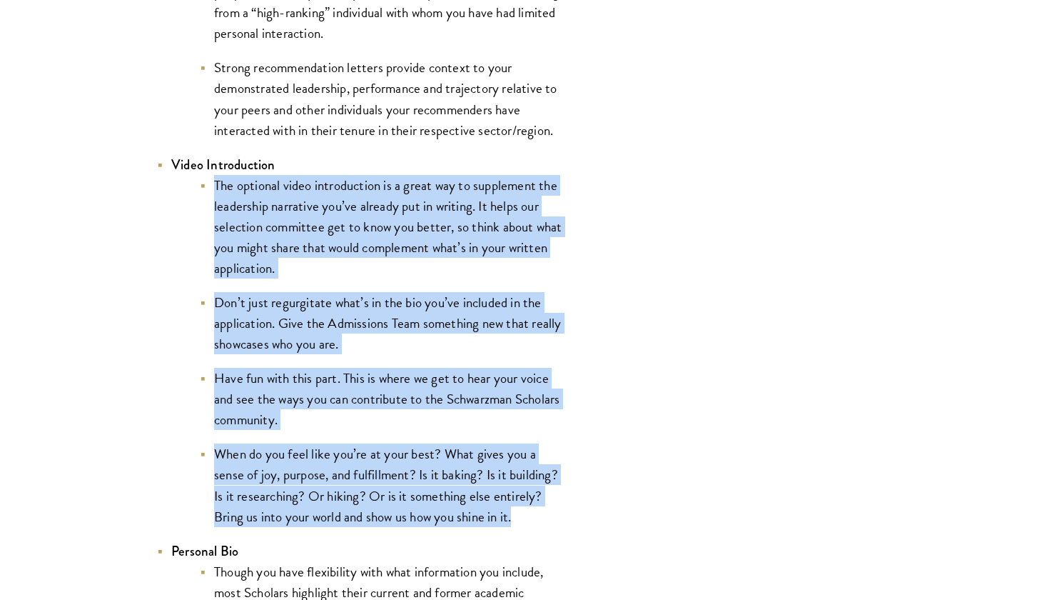
drag, startPoint x: 185, startPoint y: 477, endPoint x: 195, endPoint y: 235, distance: 242.2
click at [195, 235] on ul "The optional video introduction is a great way to supplement the leadership nar…" at bounding box center [367, 351] width 393 height 352
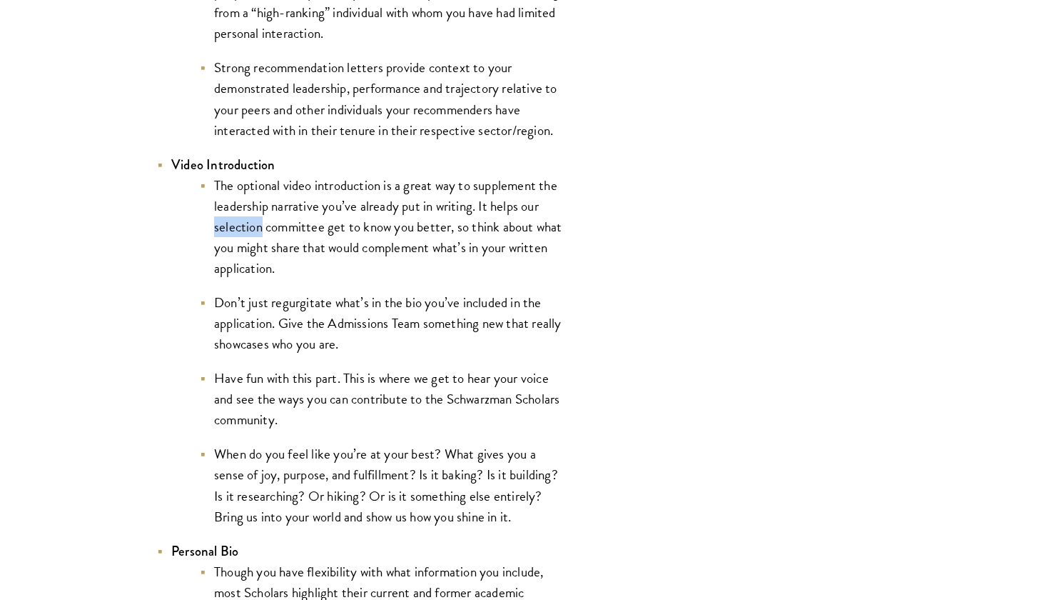
click at [195, 235] on ul "The optional video introduction is a great way to supplement the leadership nar…" at bounding box center [367, 351] width 393 height 352
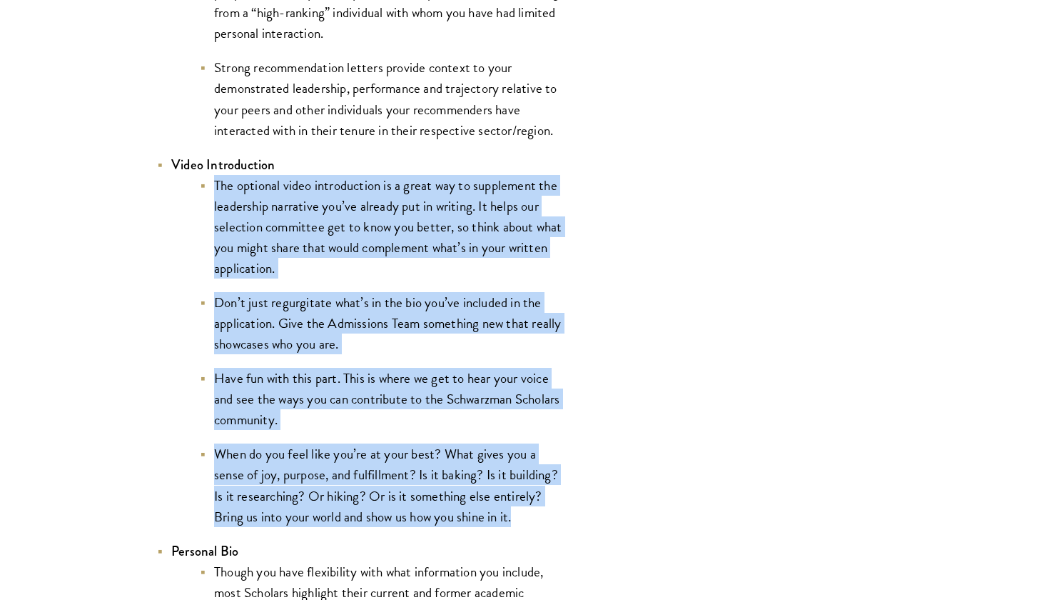
drag, startPoint x: 195, startPoint y: 235, endPoint x: 200, endPoint y: 485, distance: 249.9
click at [200, 485] on ul "The optional video introduction is a great way to supplement the leadership nar…" at bounding box center [367, 351] width 393 height 352
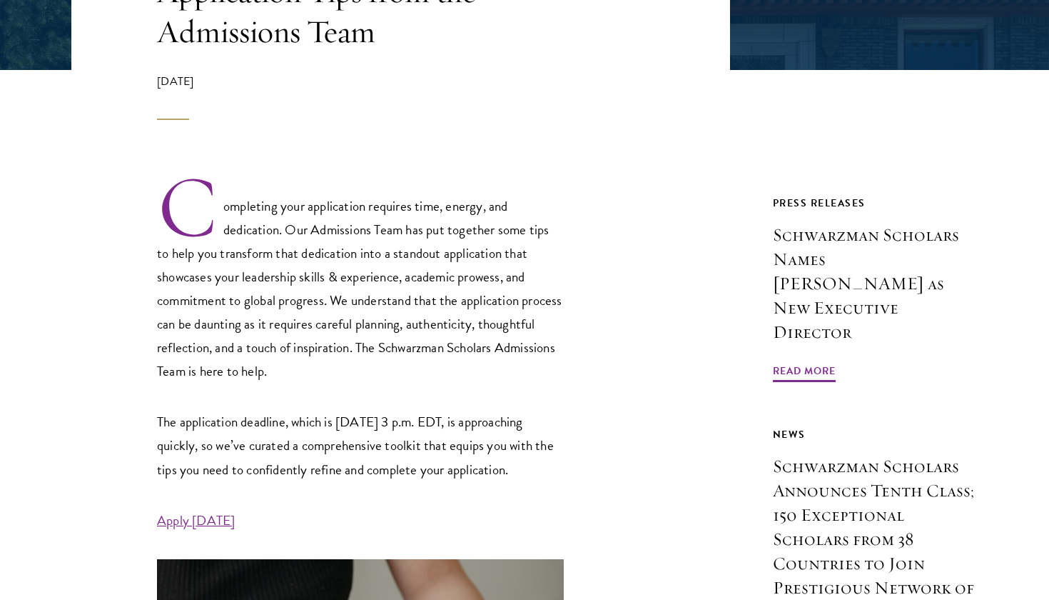
scroll to position [525, 0]
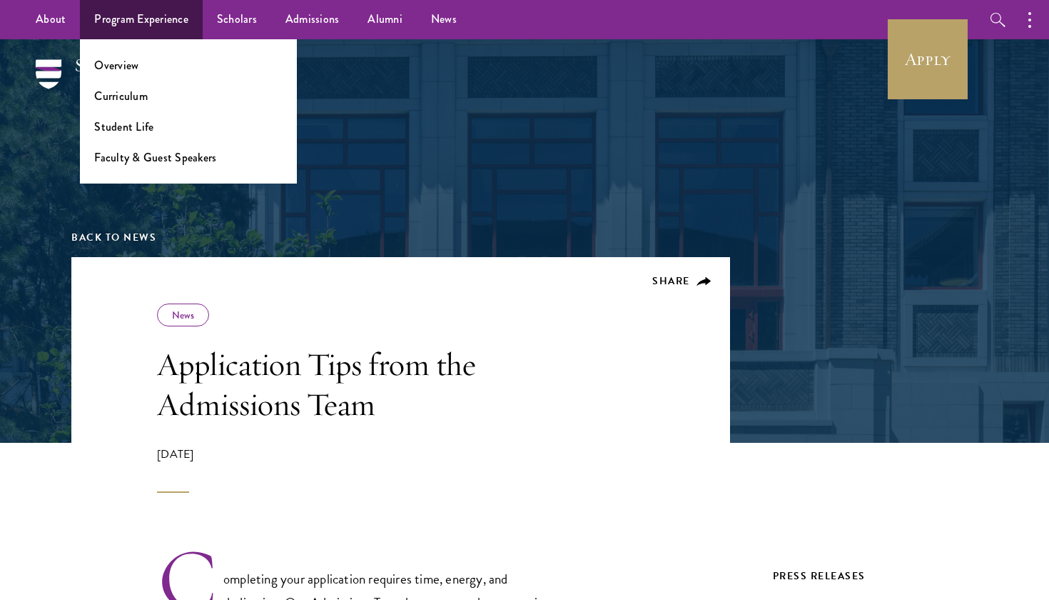
scroll to position [0, 0]
click at [126, 130] on link "Student Life" at bounding box center [123, 127] width 59 height 16
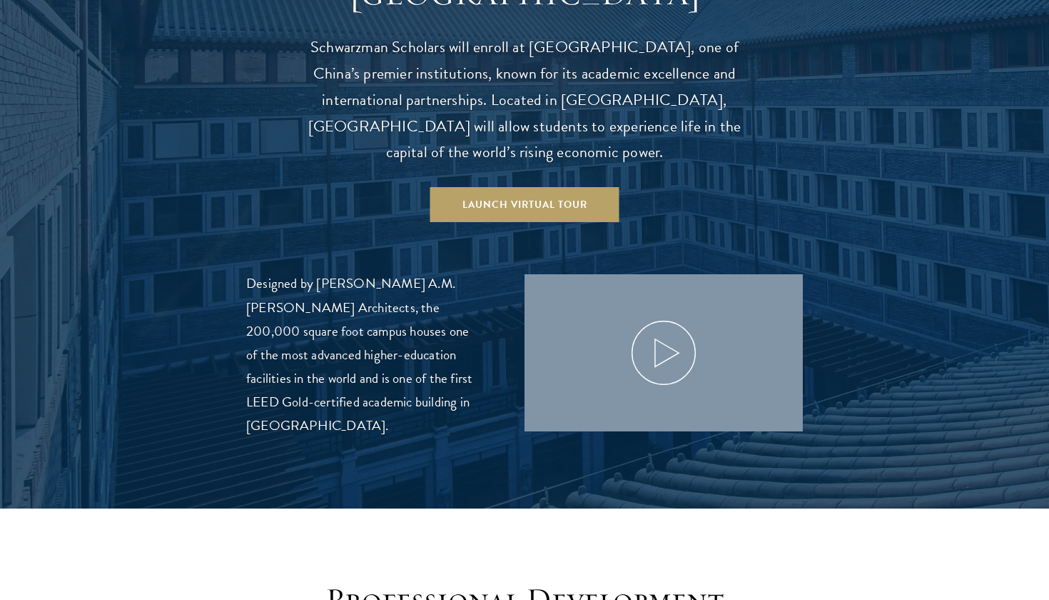
scroll to position [1496, 0]
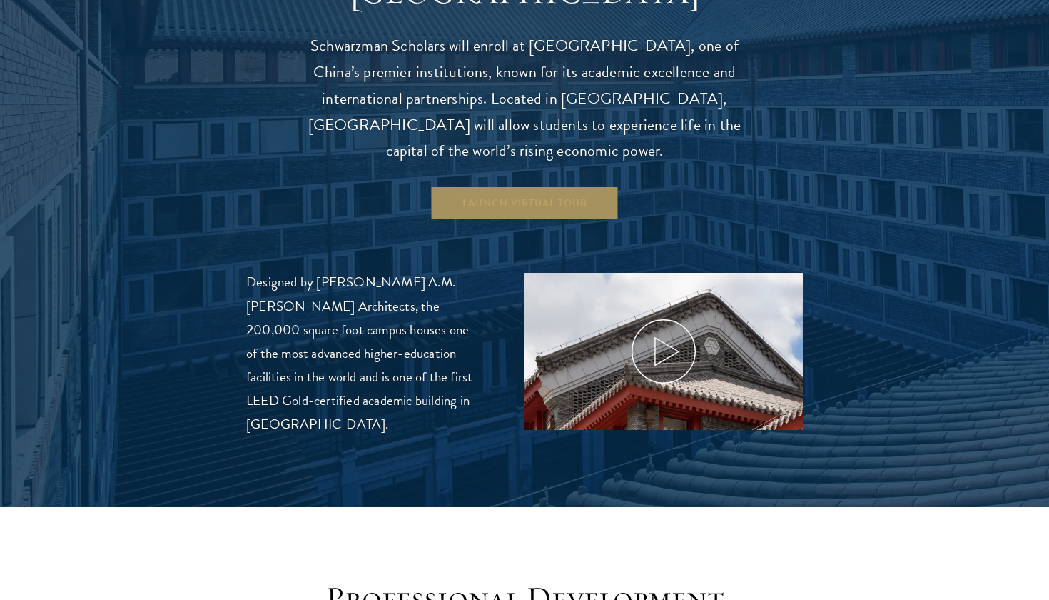
click at [507, 186] on link "Launch Virtual Tour" at bounding box center [524, 203] width 189 height 34
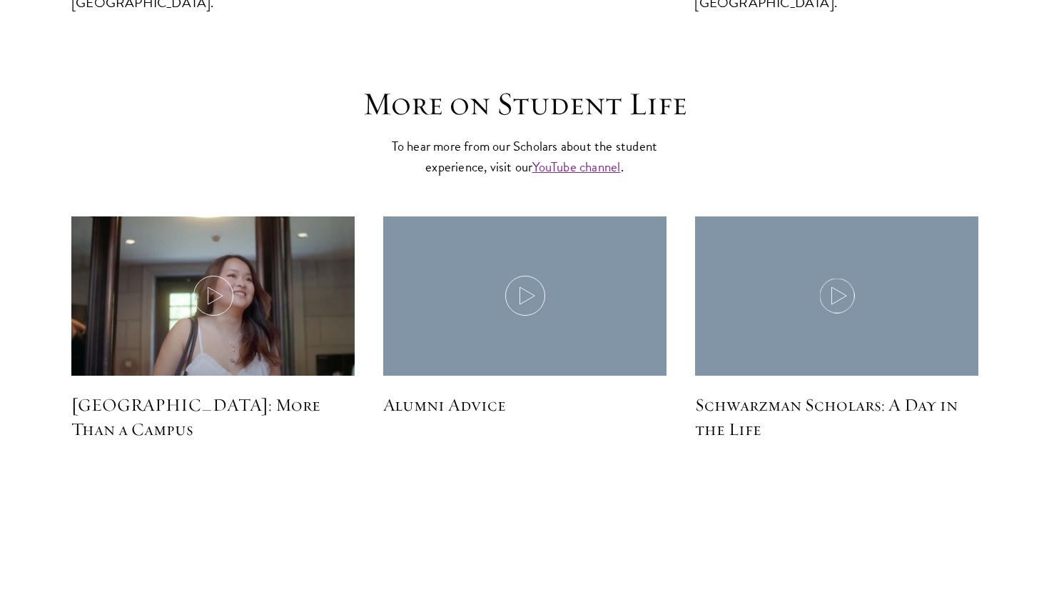
scroll to position [4161, 0]
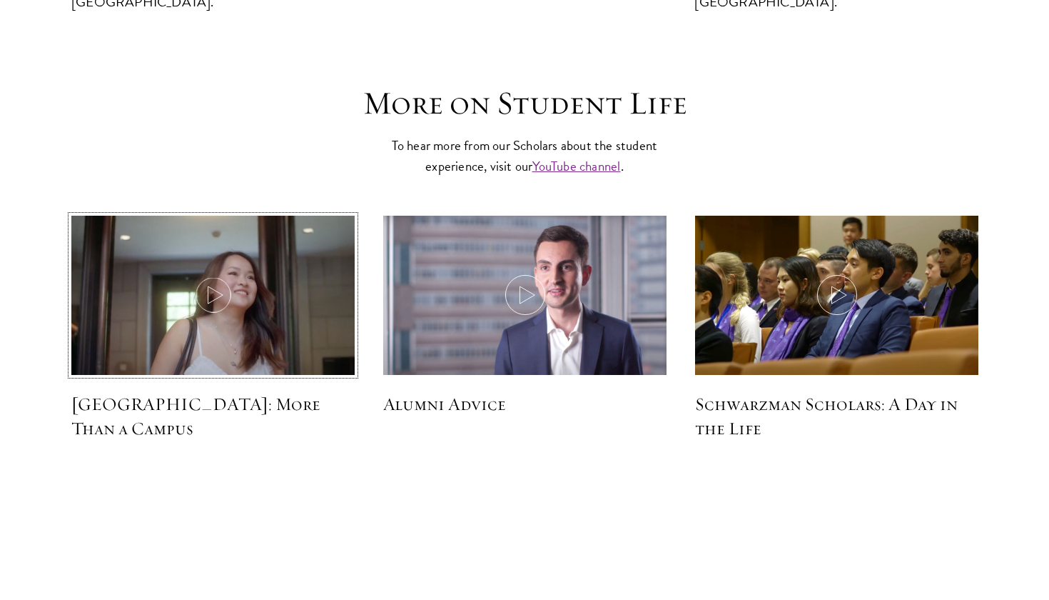
click at [226, 275] on icon at bounding box center [213, 295] width 40 height 40
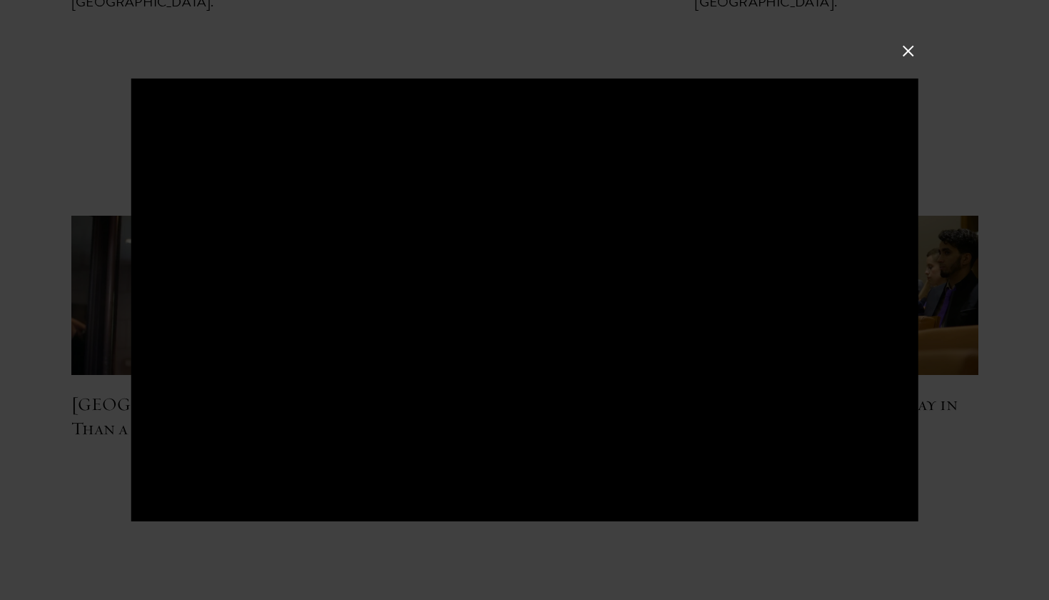
click at [320, 563] on div at bounding box center [524, 300] width 1049 height 600
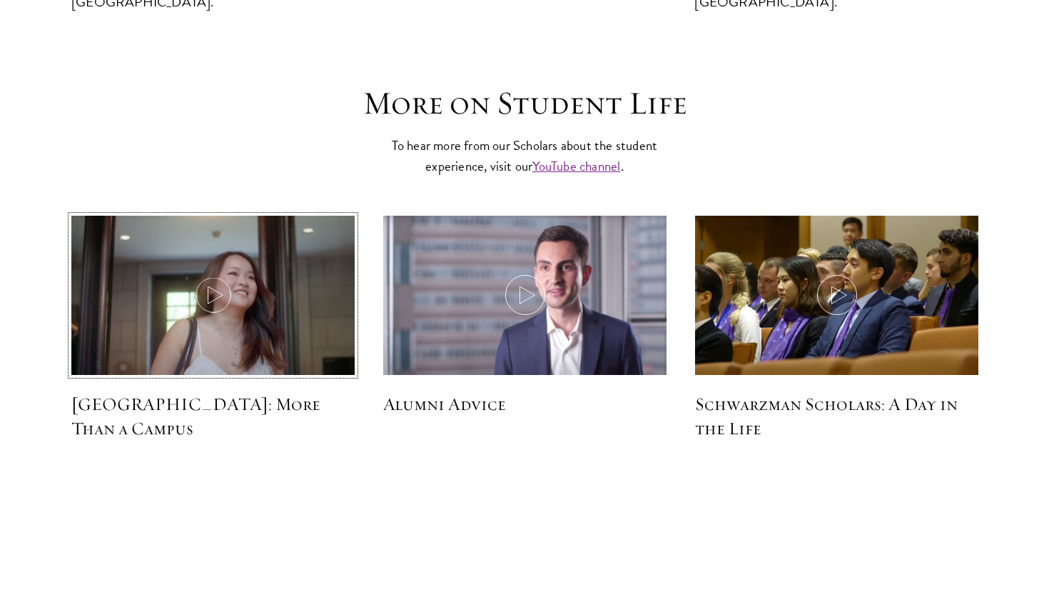
click at [254, 258] on img at bounding box center [213, 296] width 301 height 173
